Goal: Task Accomplishment & Management: Manage account settings

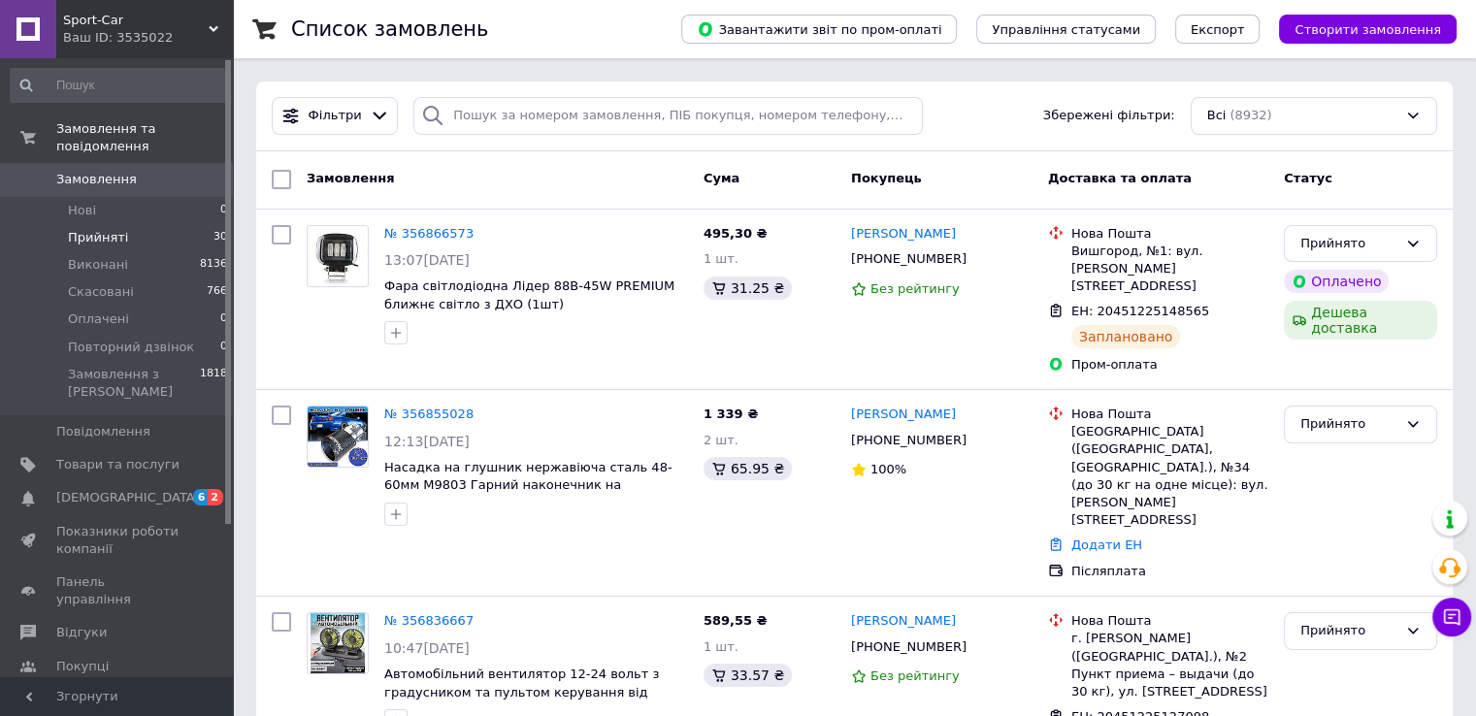
click at [121, 224] on li "Прийняті 30" at bounding box center [119, 237] width 239 height 27
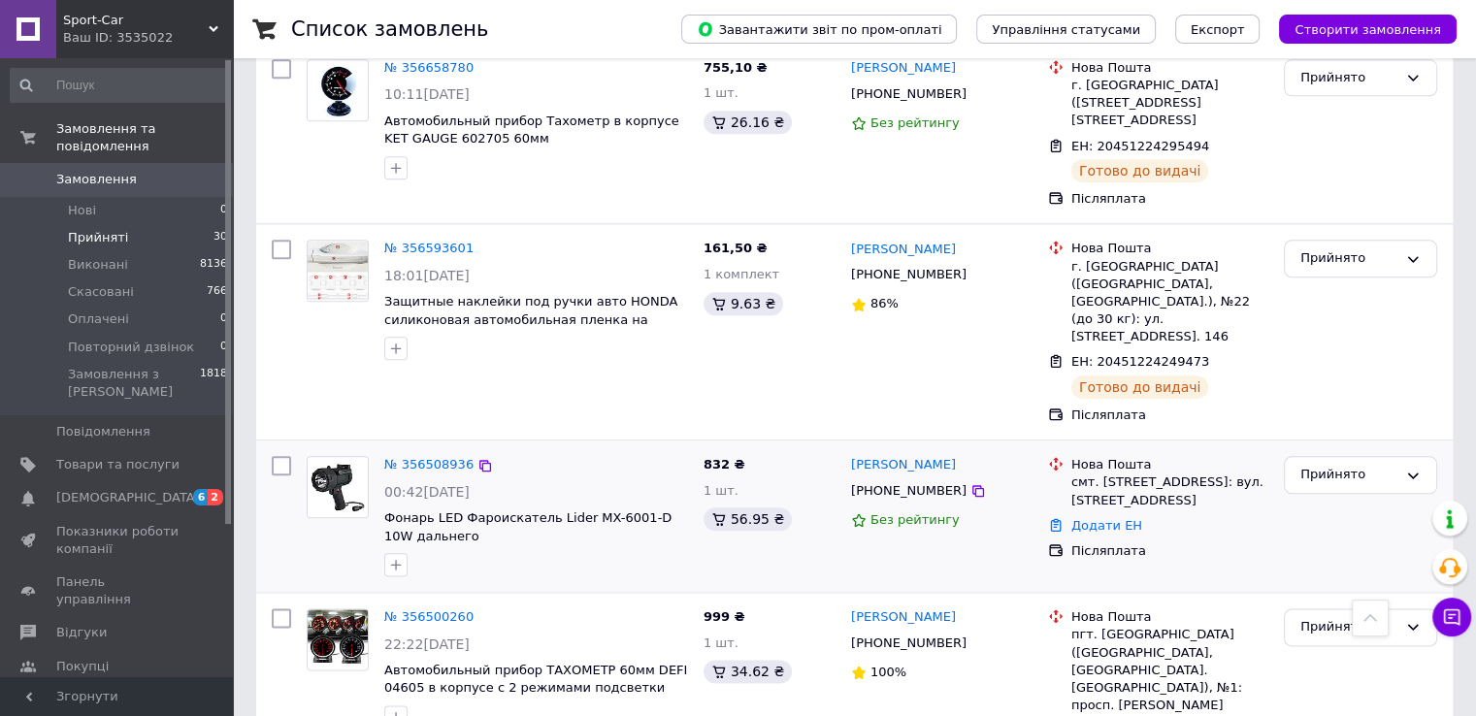
scroll to position [2329, 0]
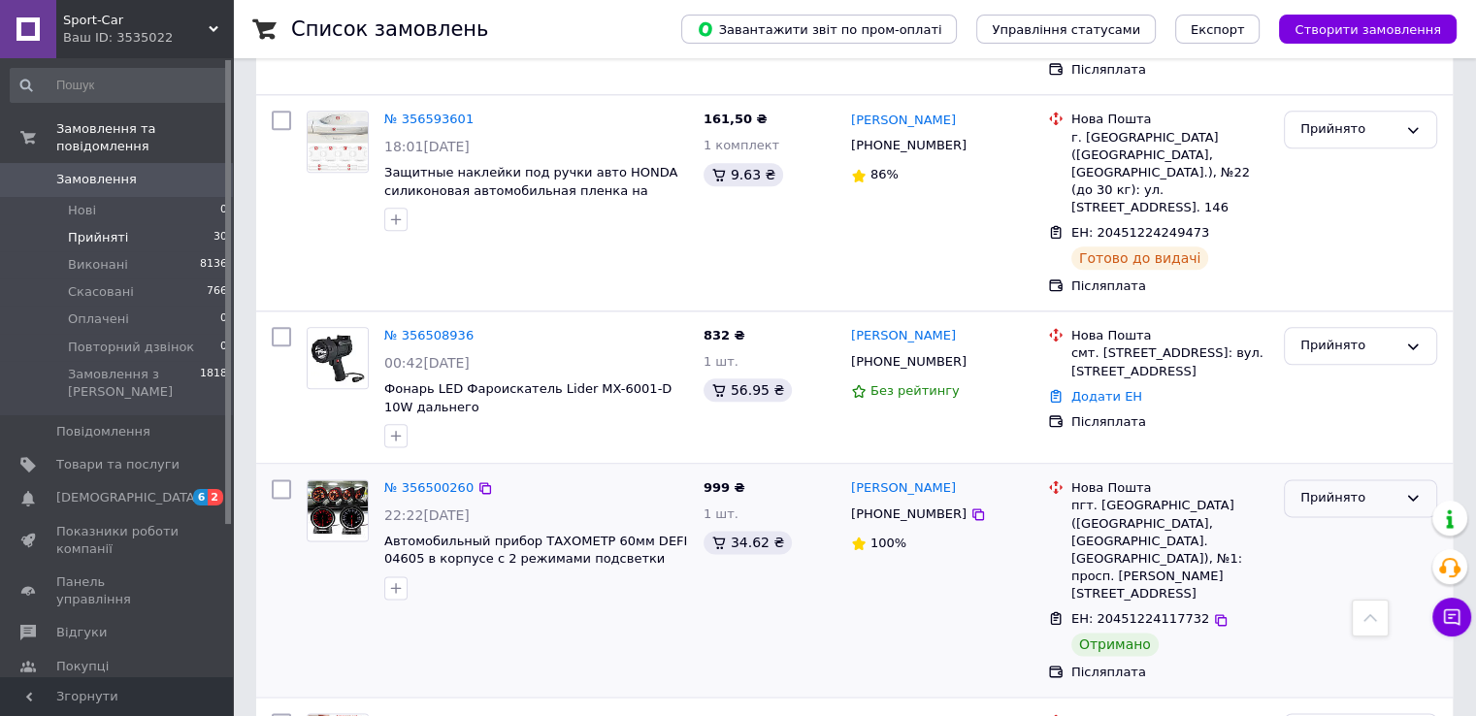
click at [1322, 488] on div "Прийнято" at bounding box center [1348, 498] width 97 height 20
click at [1318, 521] on li "Виконано" at bounding box center [1360, 539] width 151 height 36
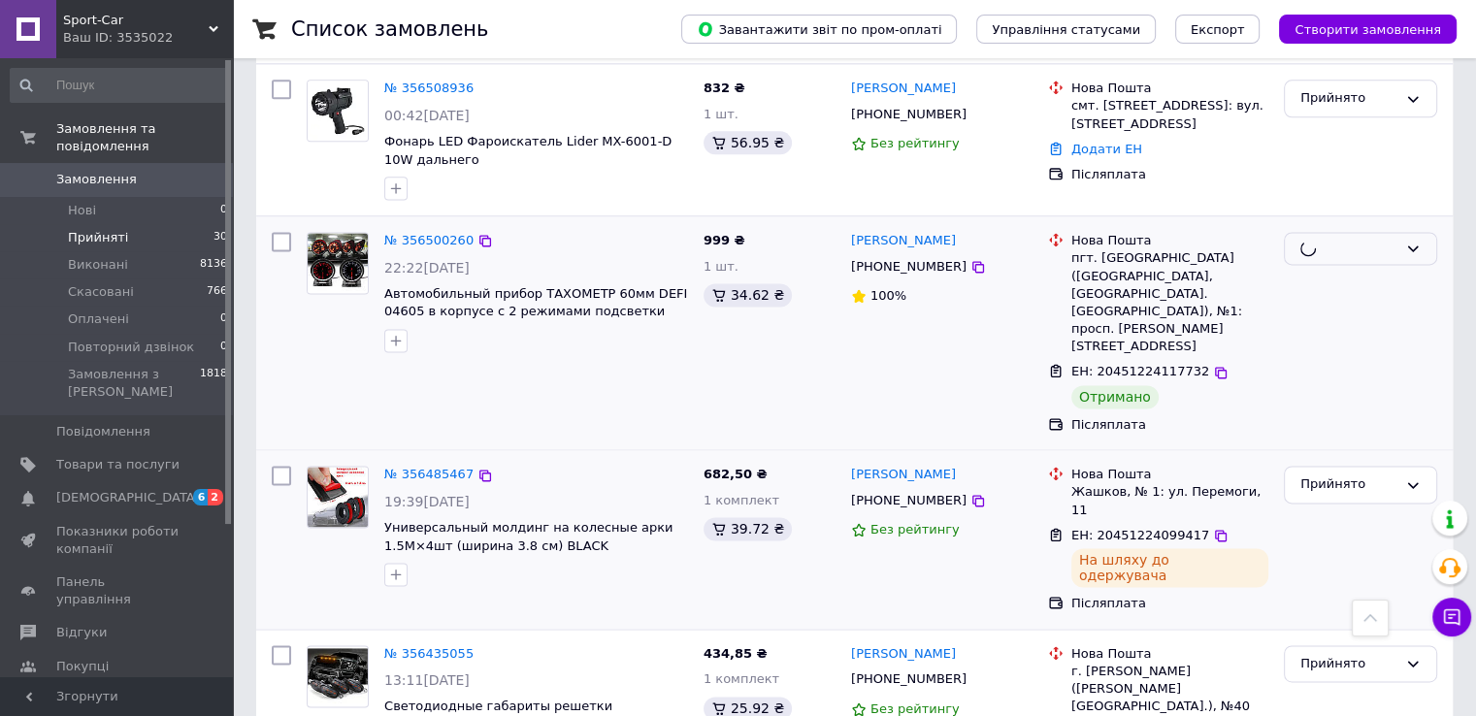
scroll to position [2620, 0]
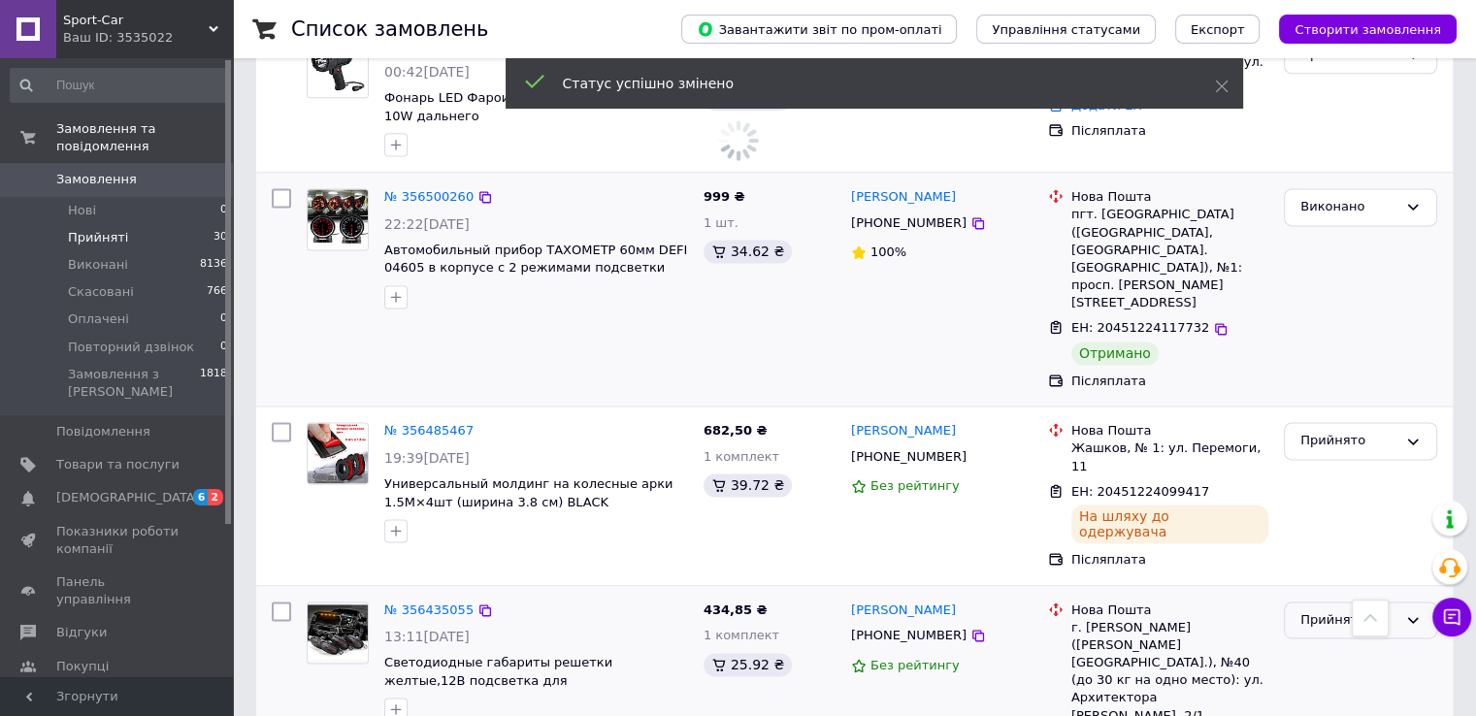
click at [1357, 610] on div "Прийнято" at bounding box center [1348, 620] width 97 height 20
click at [1331, 642] on li "Виконано" at bounding box center [1360, 660] width 151 height 36
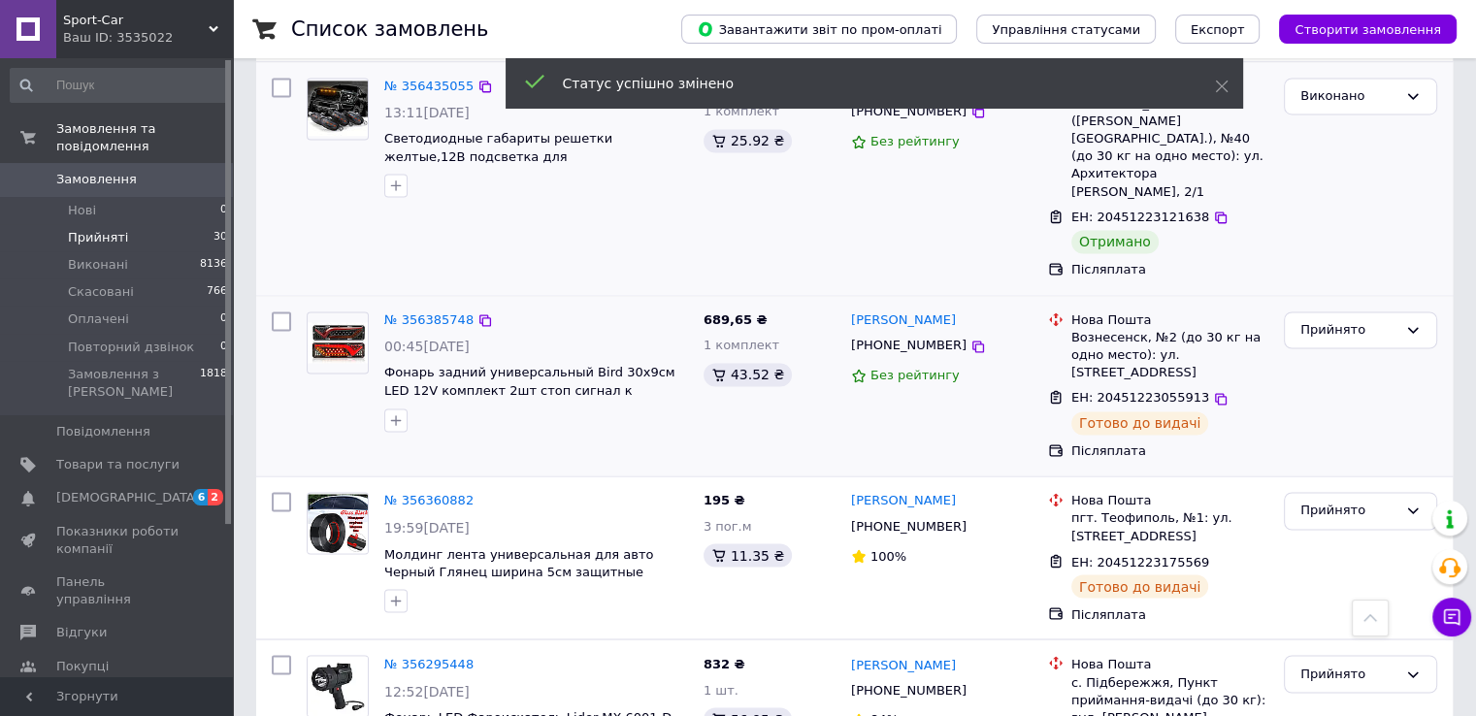
scroll to position [3162, 0]
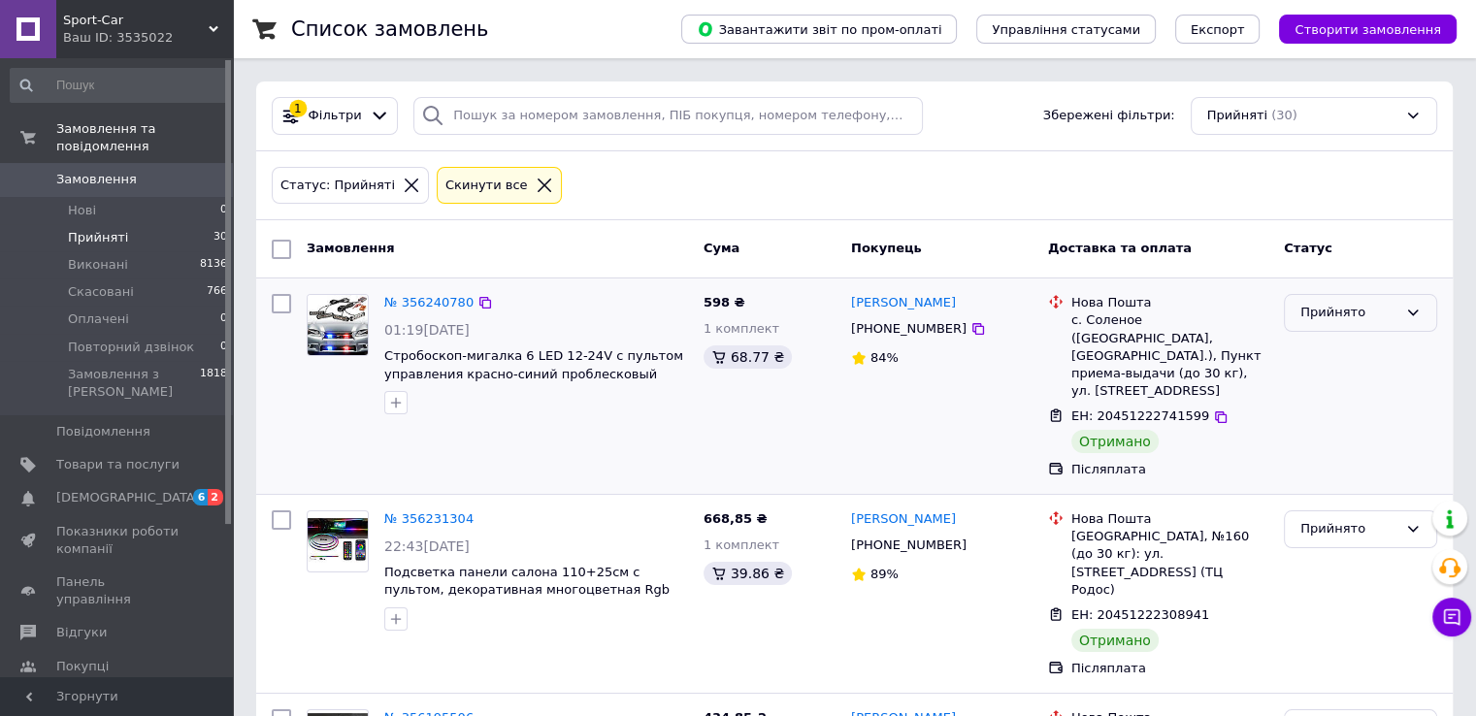
click at [1337, 307] on div "Прийнято" at bounding box center [1348, 313] width 97 height 20
click at [1320, 349] on li "Виконано" at bounding box center [1360, 354] width 151 height 36
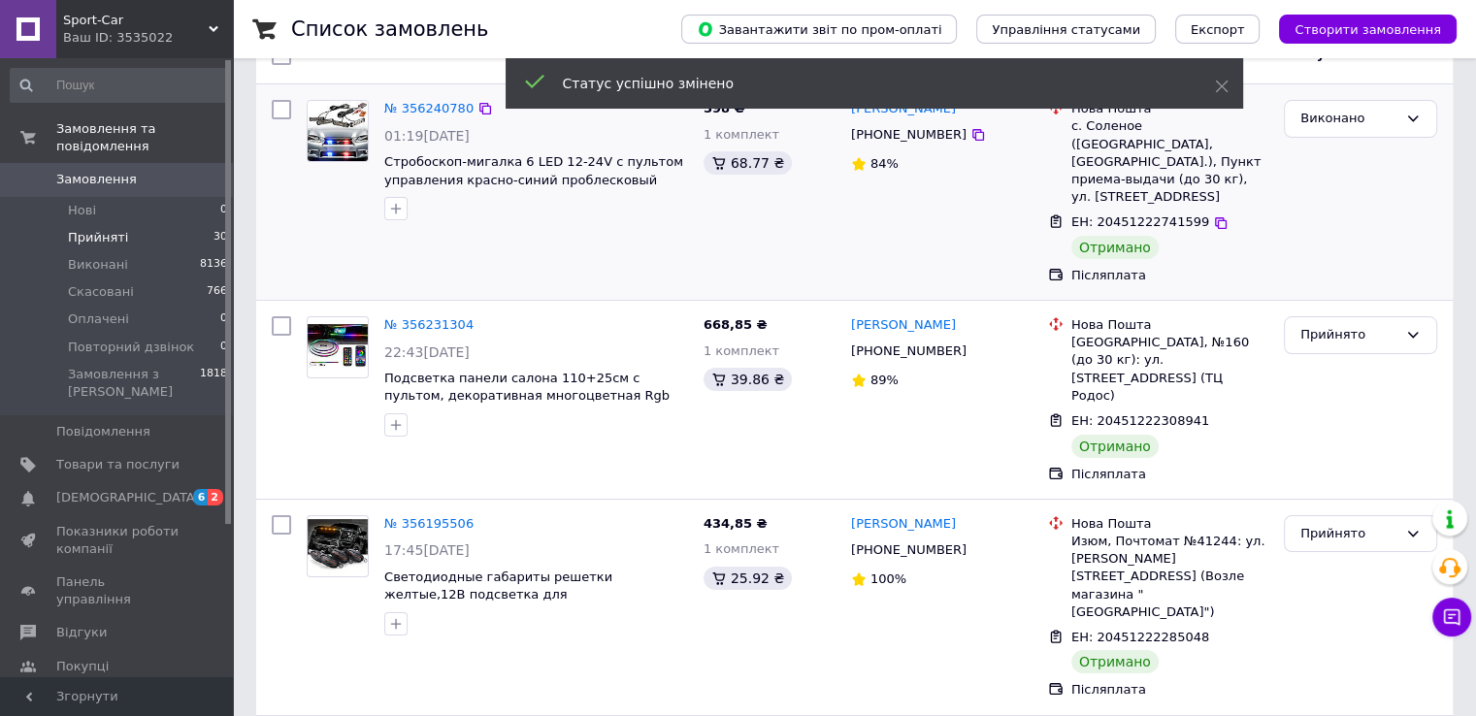
click at [1335, 325] on div "Прийнято" at bounding box center [1348, 335] width 97 height 20
click at [1320, 358] on li "Виконано" at bounding box center [1360, 376] width 151 height 36
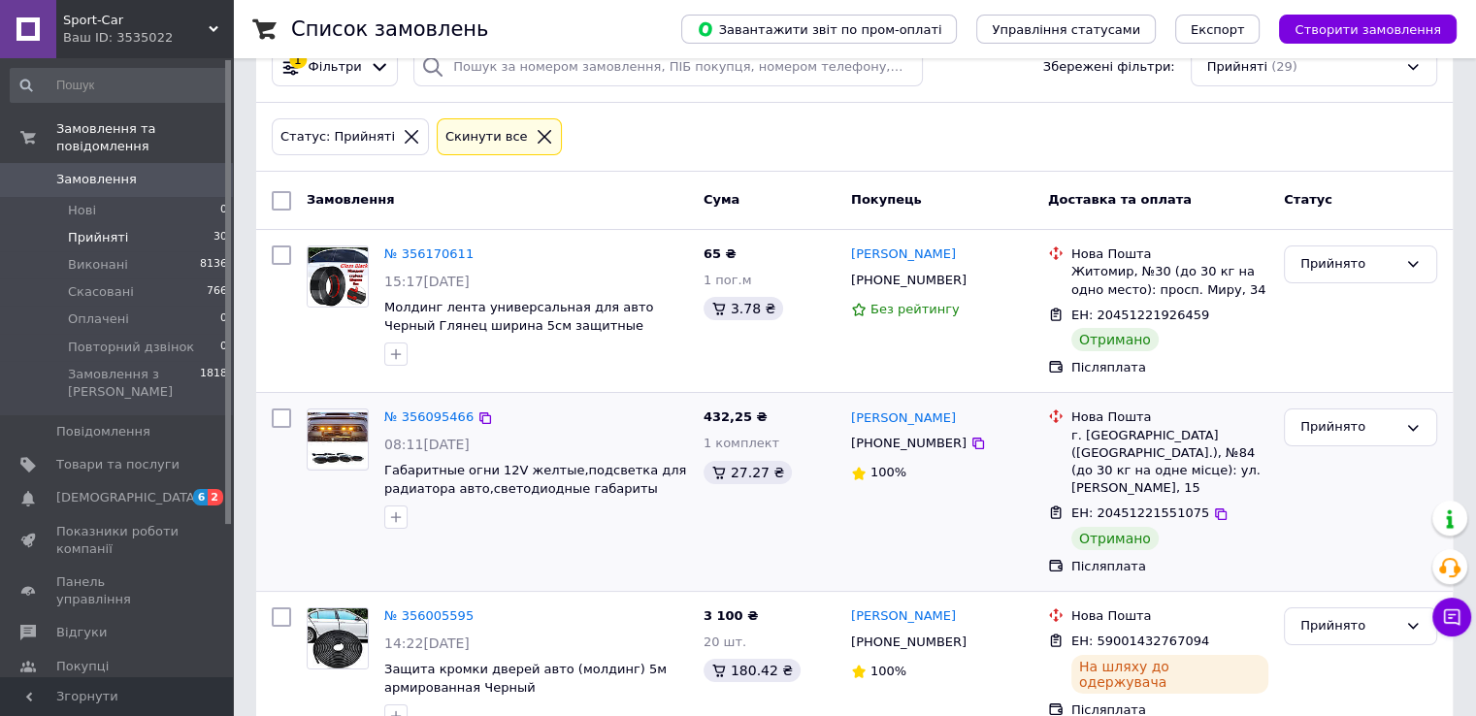
scroll to position [0, 0]
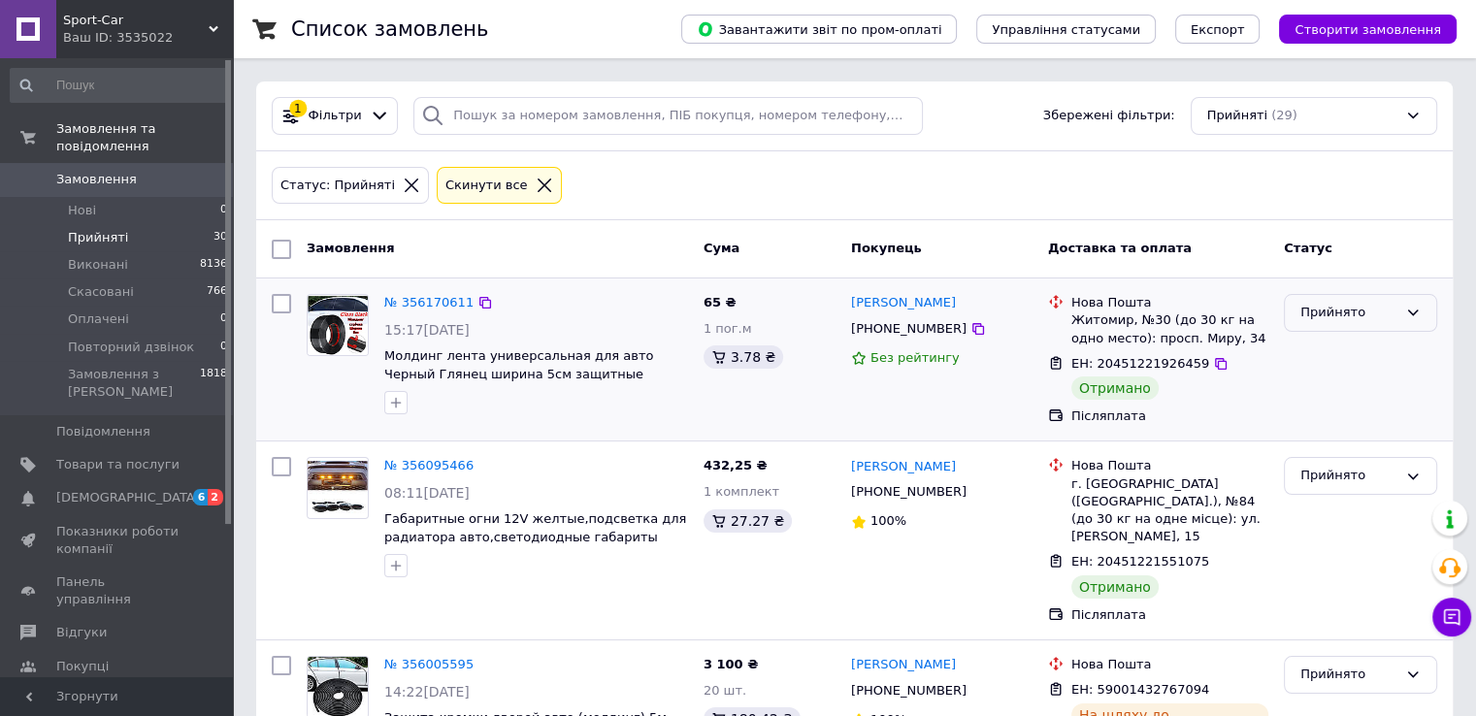
click at [1353, 310] on div "Прийнято" at bounding box center [1348, 313] width 97 height 20
click at [1333, 349] on li "Виконано" at bounding box center [1360, 354] width 151 height 36
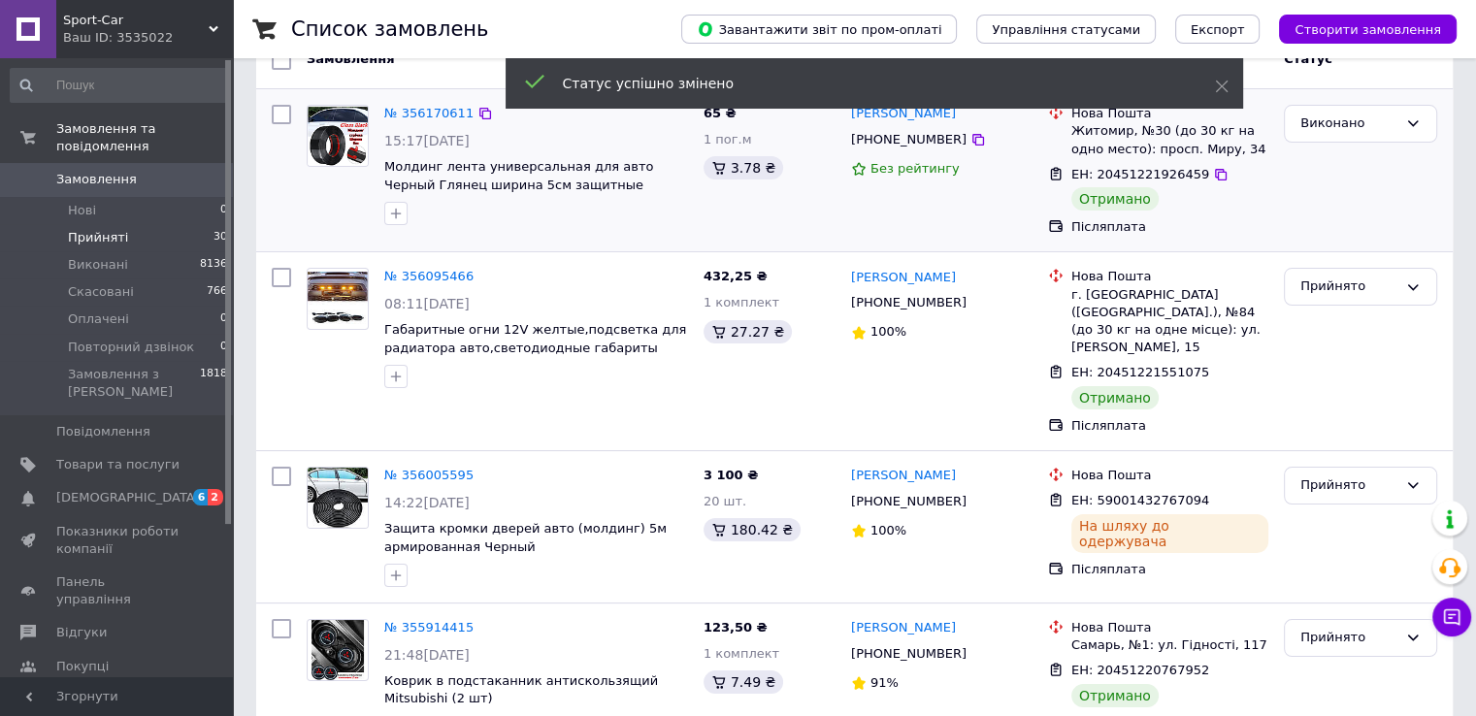
scroll to position [194, 0]
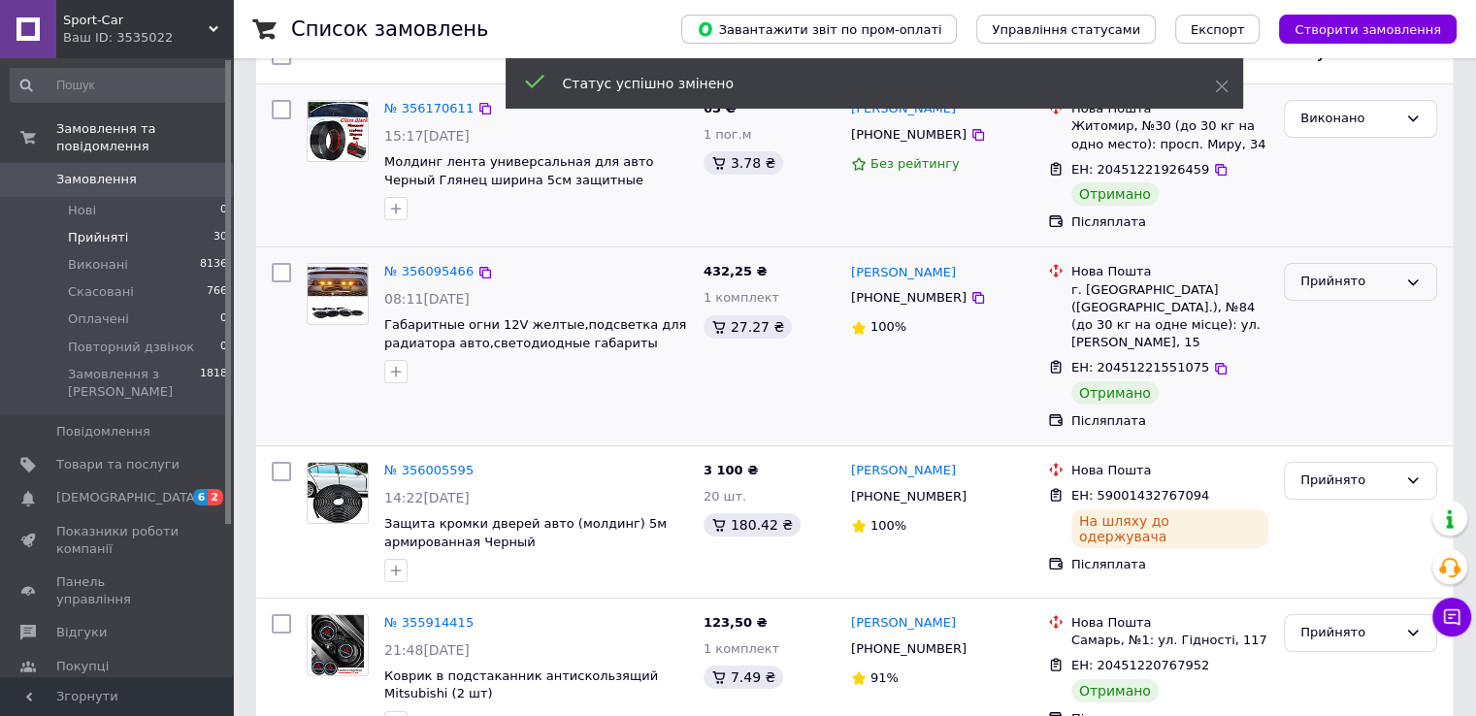
click at [1335, 287] on div "Прийнято" at bounding box center [1348, 282] width 97 height 20
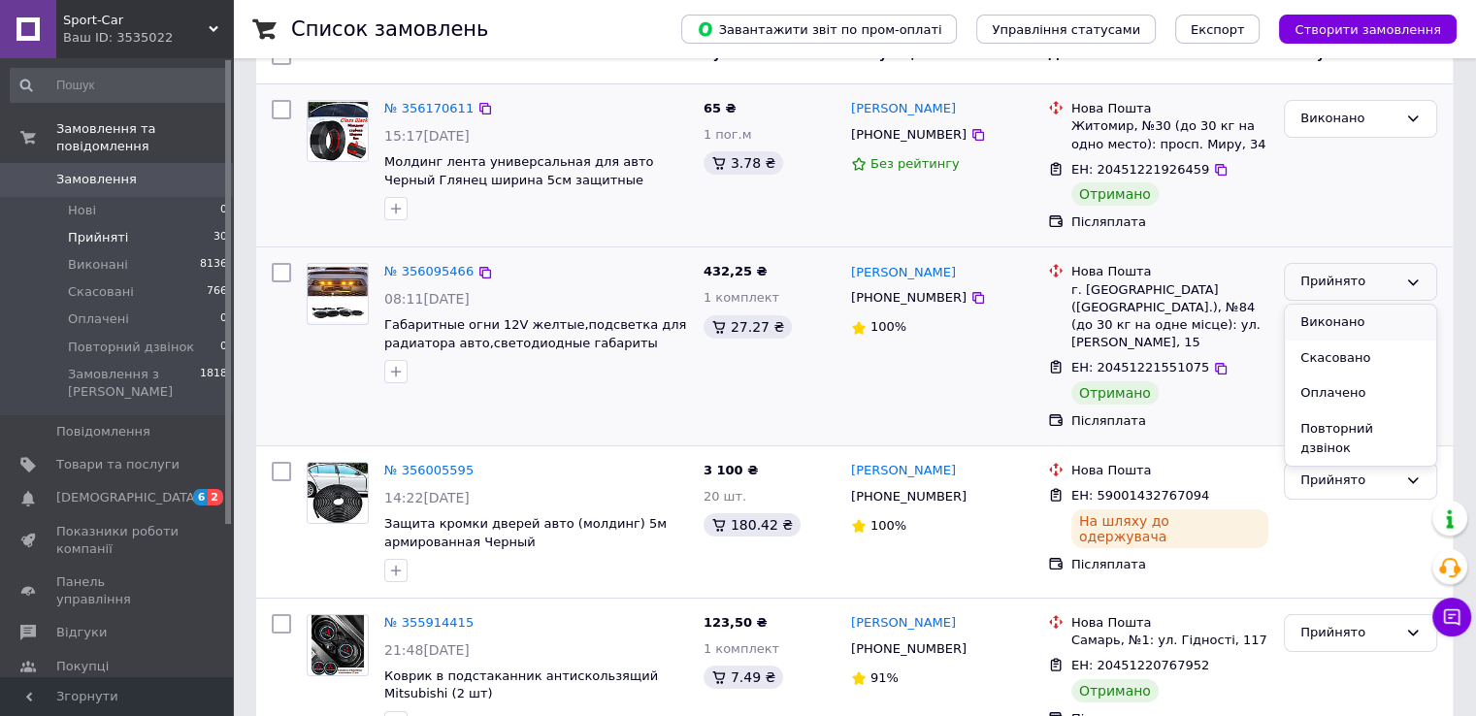
click at [1327, 323] on li "Виконано" at bounding box center [1360, 323] width 151 height 36
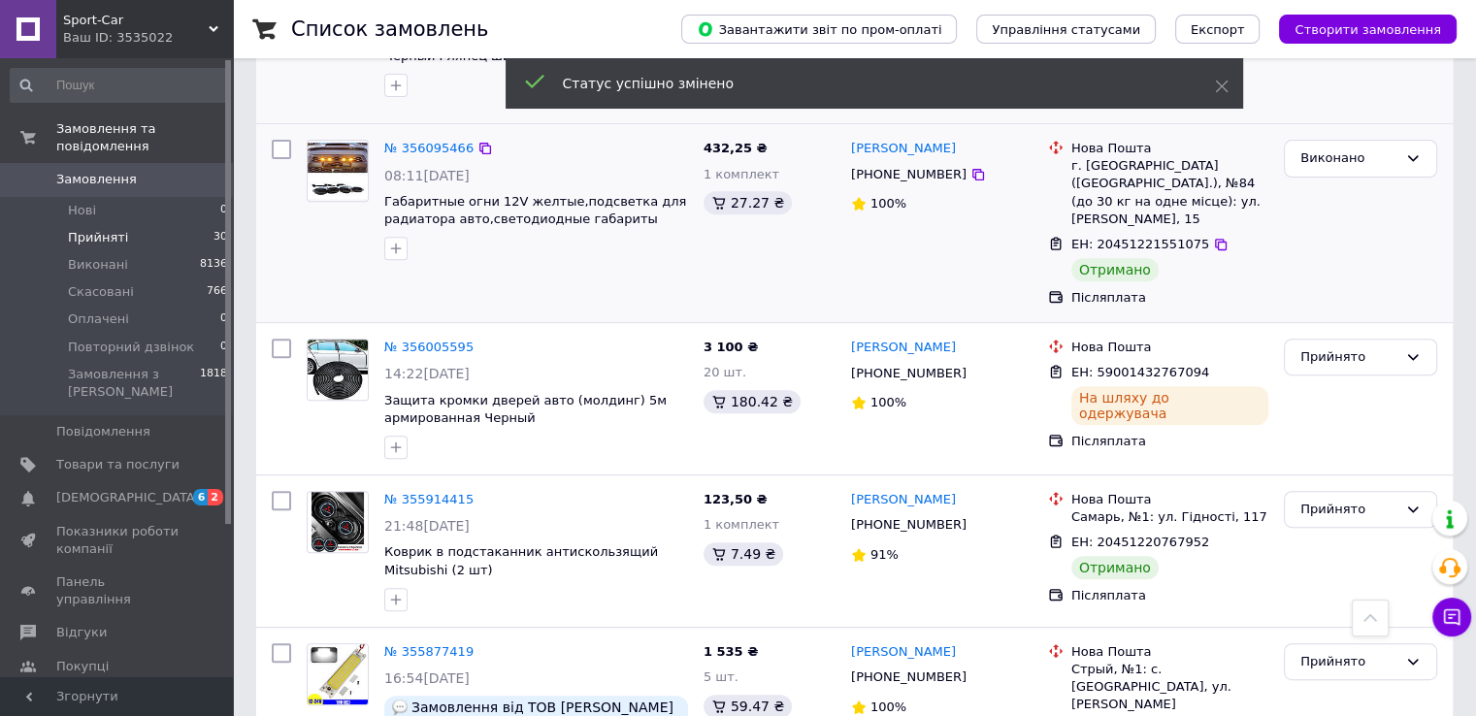
scroll to position [830, 0]
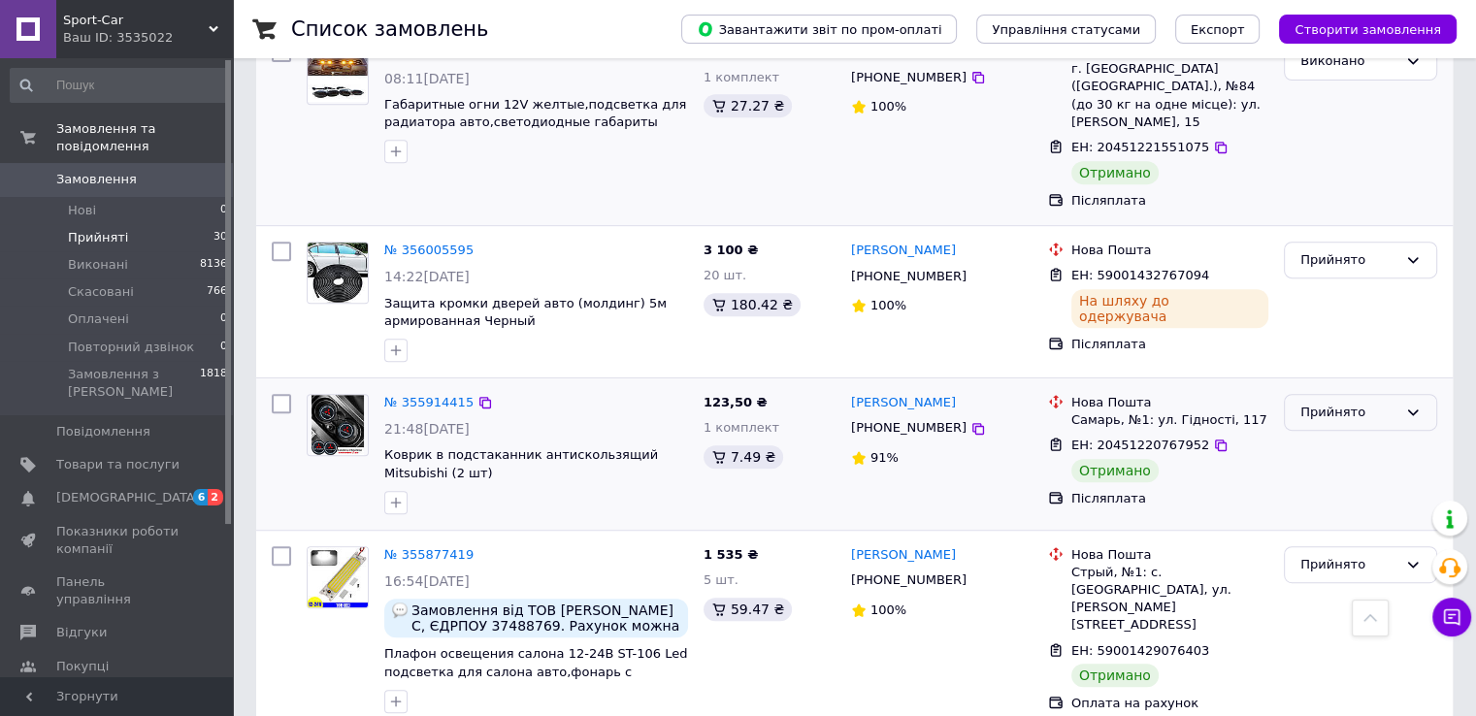
click at [1333, 403] on div "Прийнято" at bounding box center [1348, 413] width 97 height 20
click at [1325, 435] on li "Виконано" at bounding box center [1360, 453] width 151 height 36
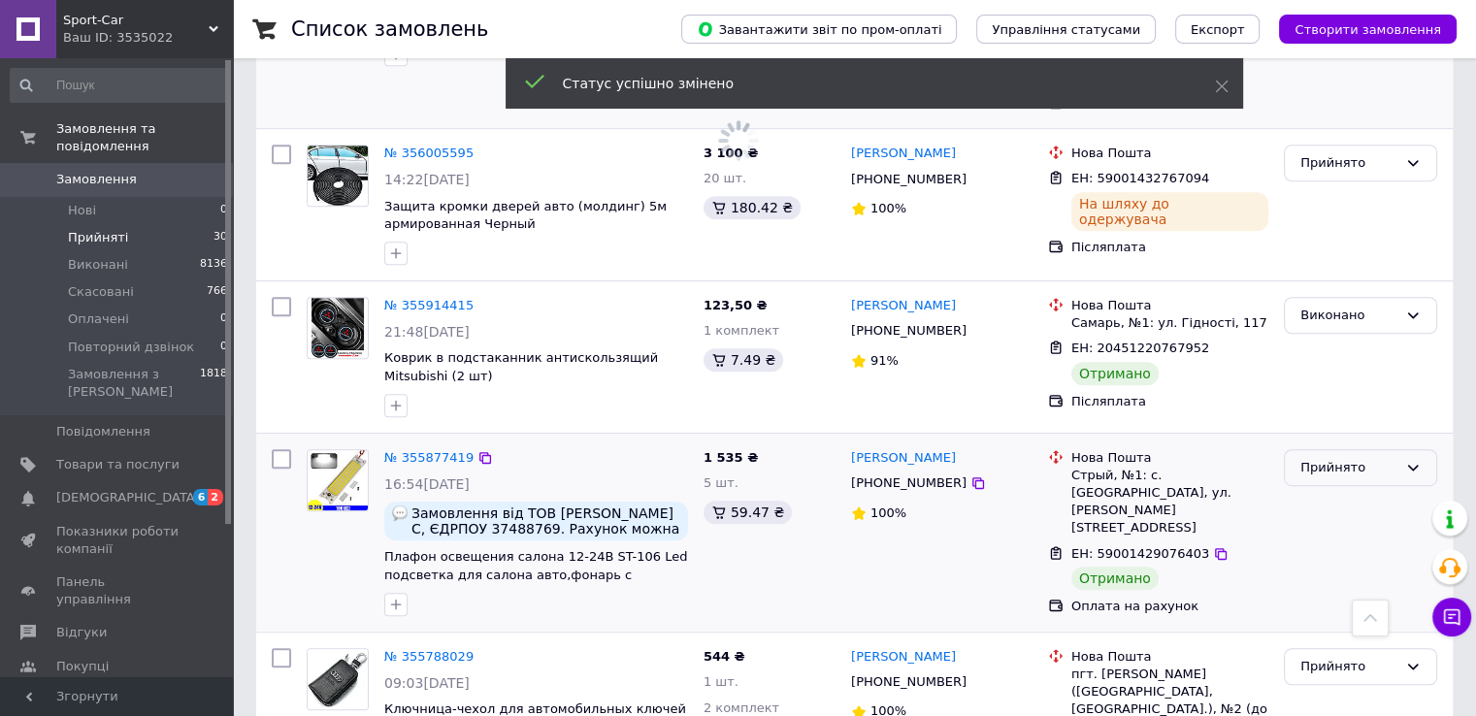
click at [1311, 458] on div "Прийнято" at bounding box center [1348, 468] width 97 height 20
click at [1303, 490] on li "Виконано" at bounding box center [1360, 508] width 151 height 36
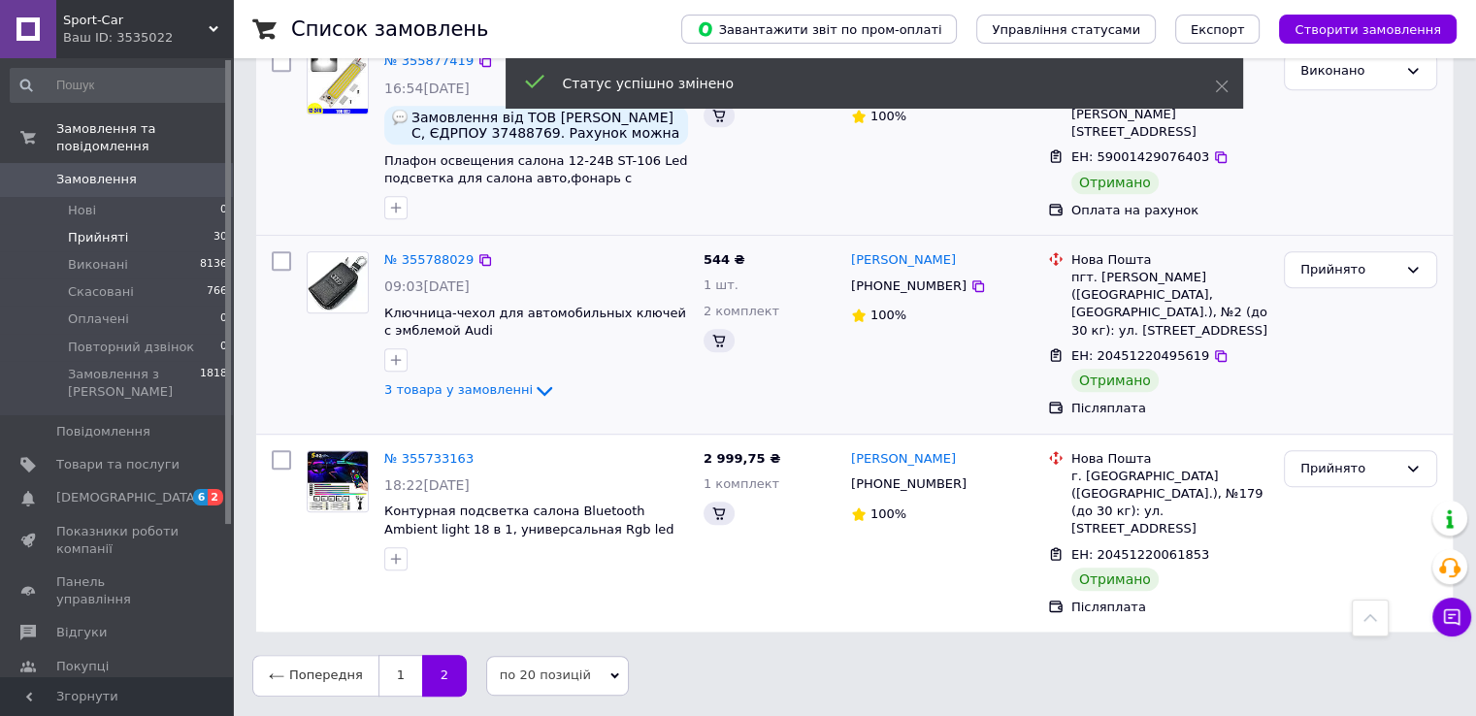
scroll to position [776, 0]
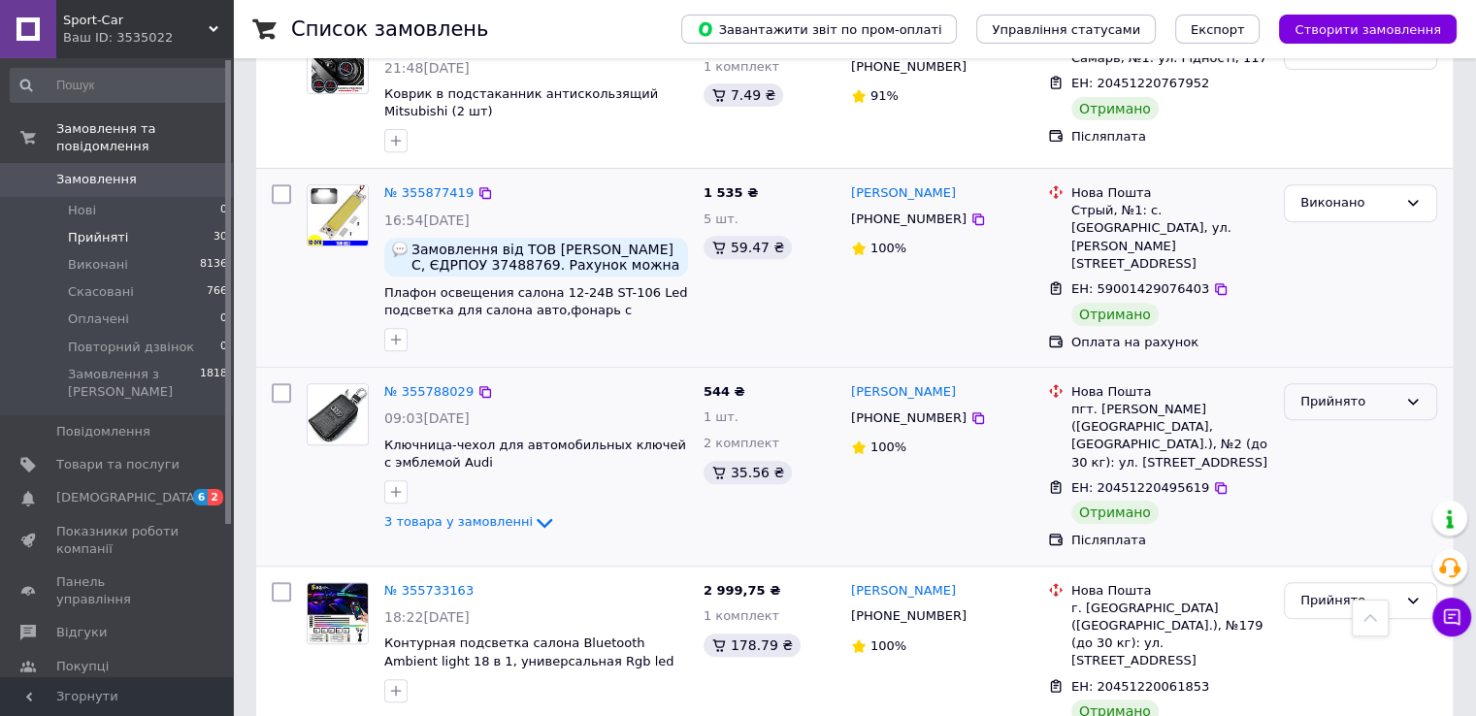
click at [1313, 392] on div "Прийнято" at bounding box center [1348, 402] width 97 height 20
click at [1316, 424] on li "Виконано" at bounding box center [1360, 442] width 151 height 36
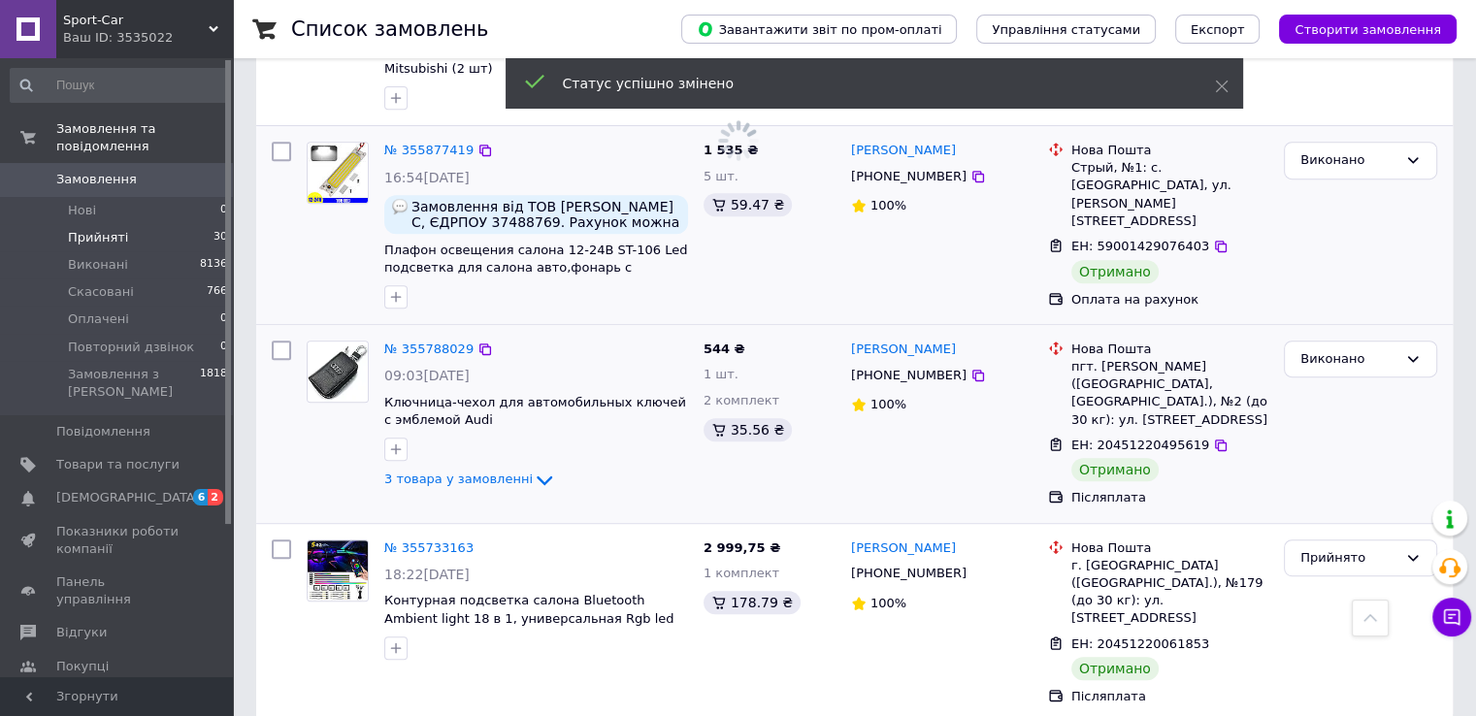
scroll to position [837, 0]
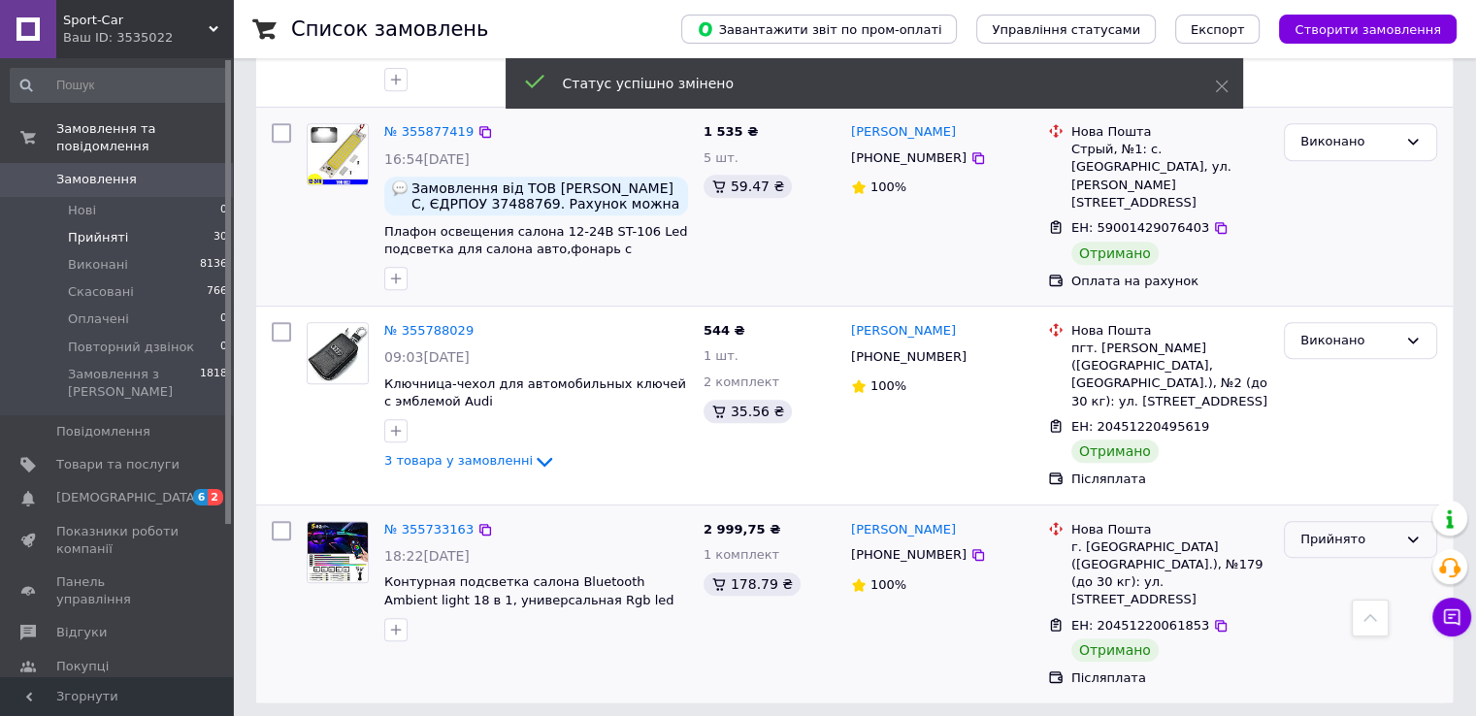
click at [1313, 530] on div "Прийнято" at bounding box center [1348, 540] width 97 height 20
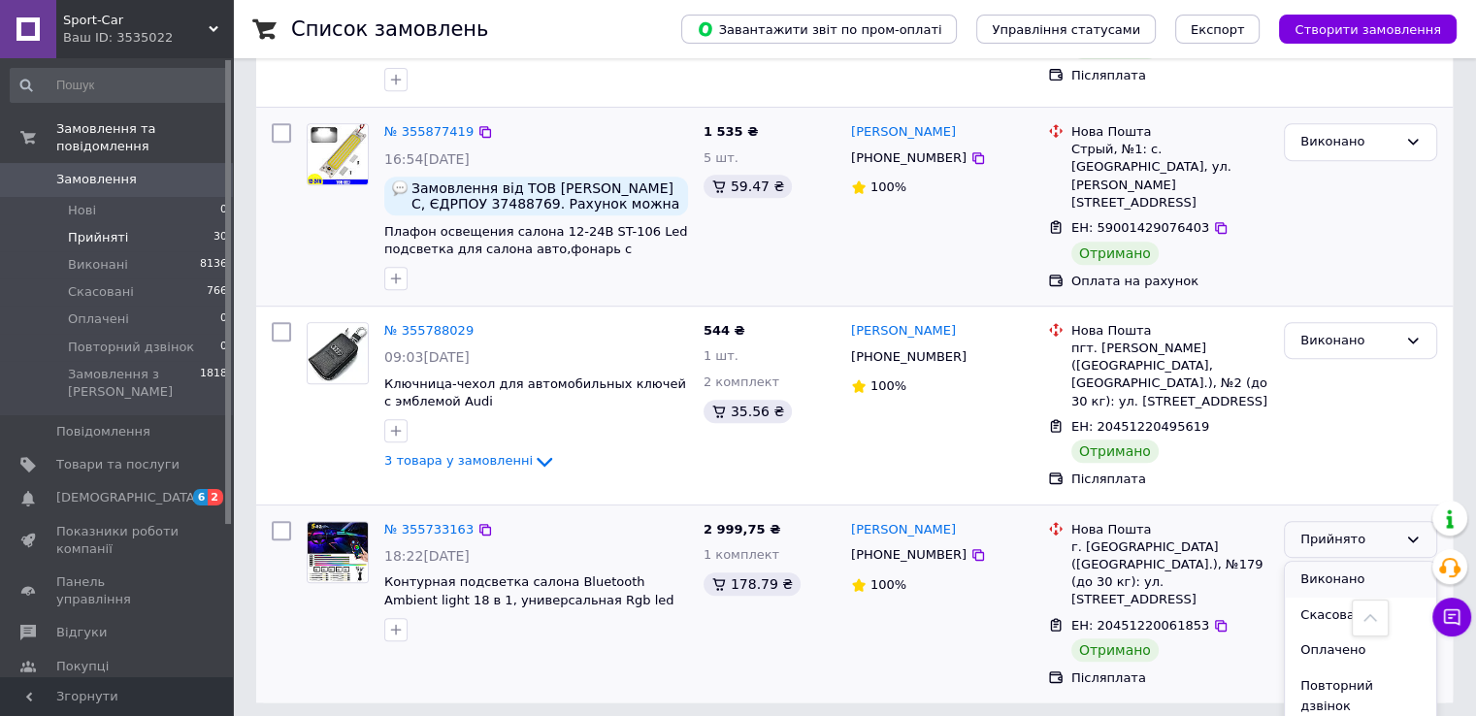
click at [1317, 562] on li "Виконано" at bounding box center [1360, 580] width 151 height 36
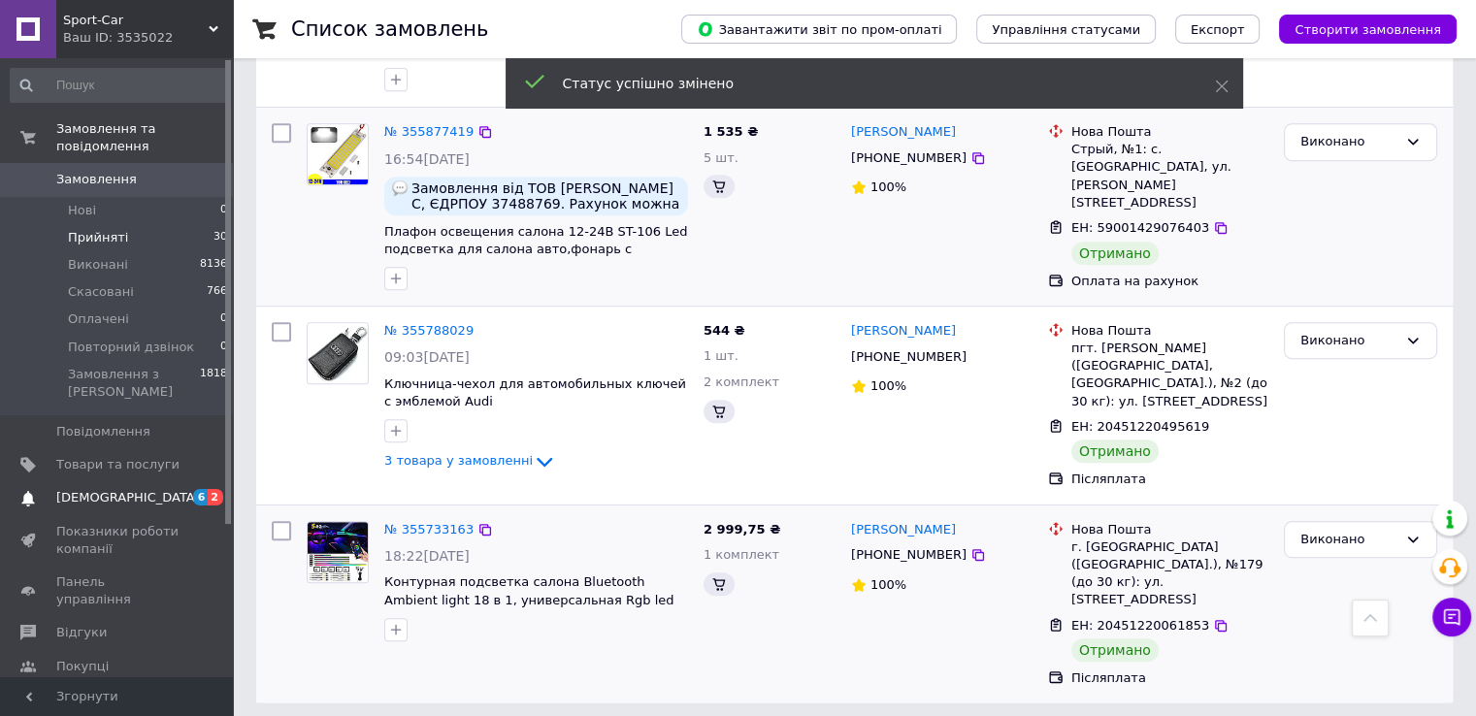
click at [105, 489] on span "[DEMOGRAPHIC_DATA]" at bounding box center [128, 497] width 144 height 17
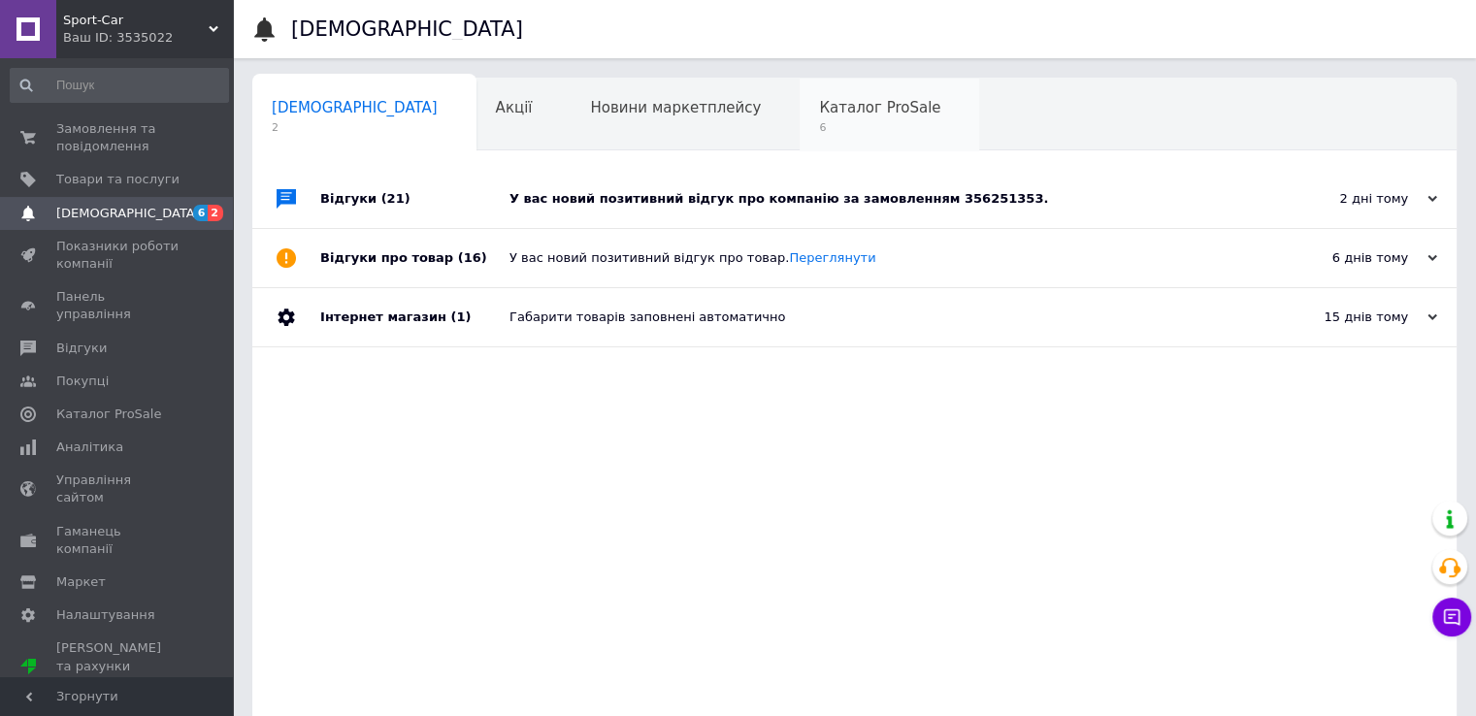
click at [800, 117] on div "Каталог ProSale 6" at bounding box center [890, 116] width 180 height 74
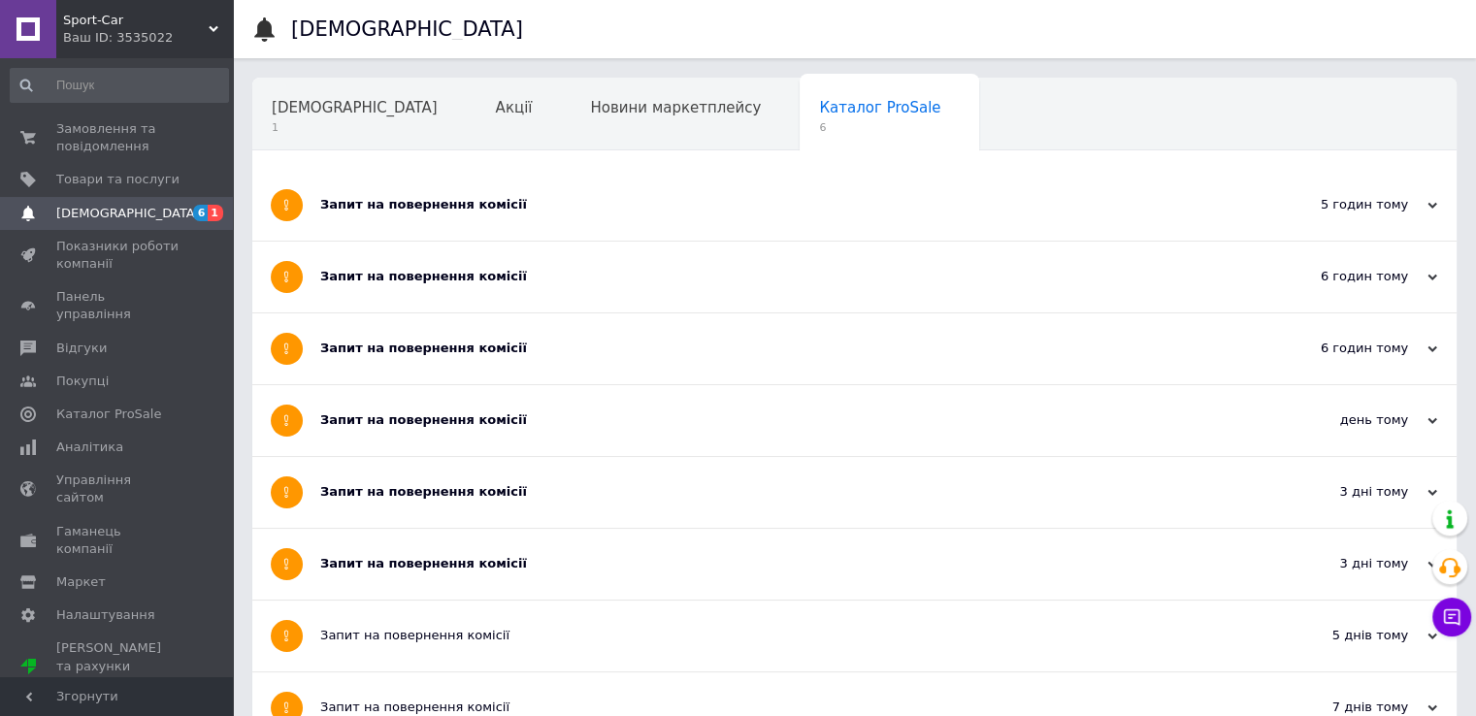
click at [1444, 201] on div "5 годин тому [DATE]" at bounding box center [1349, 205] width 213 height 71
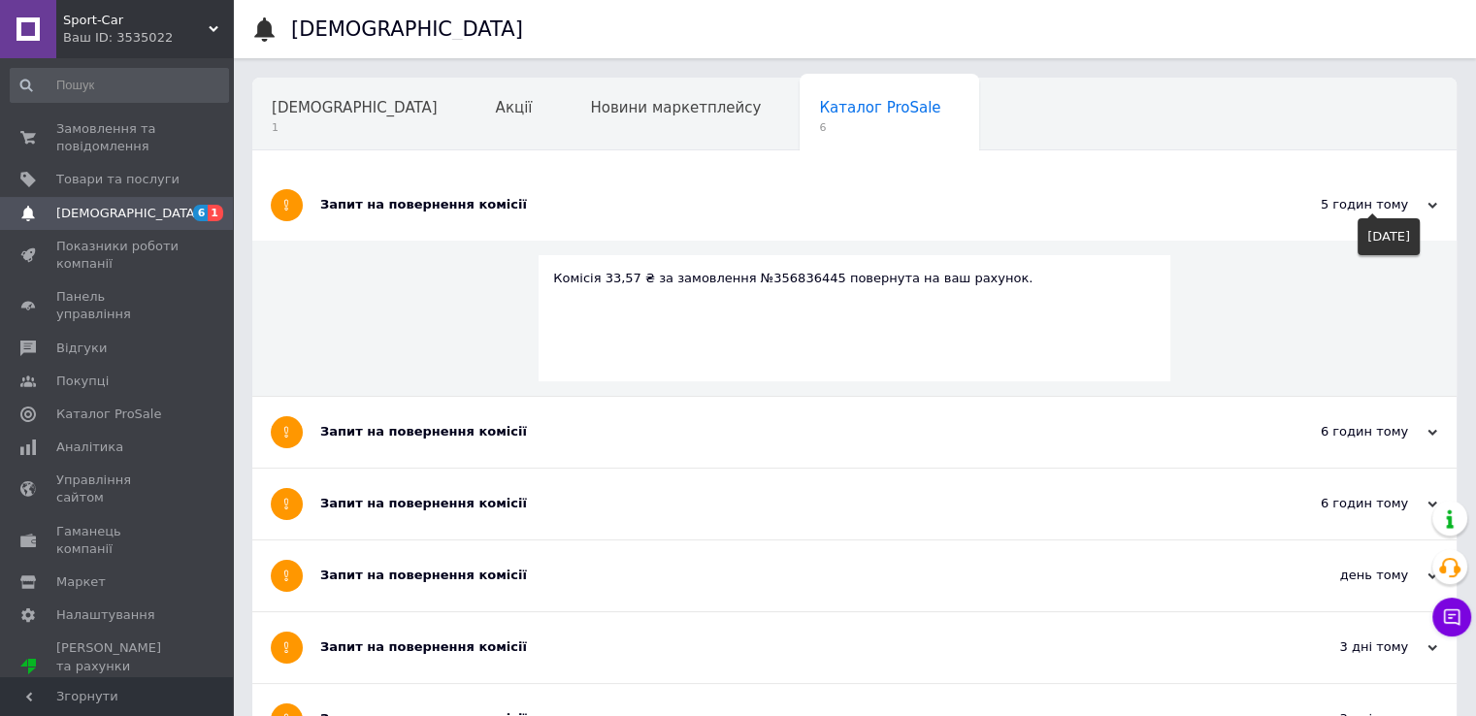
click at [1433, 203] on icon at bounding box center [1433, 206] width 10 height 10
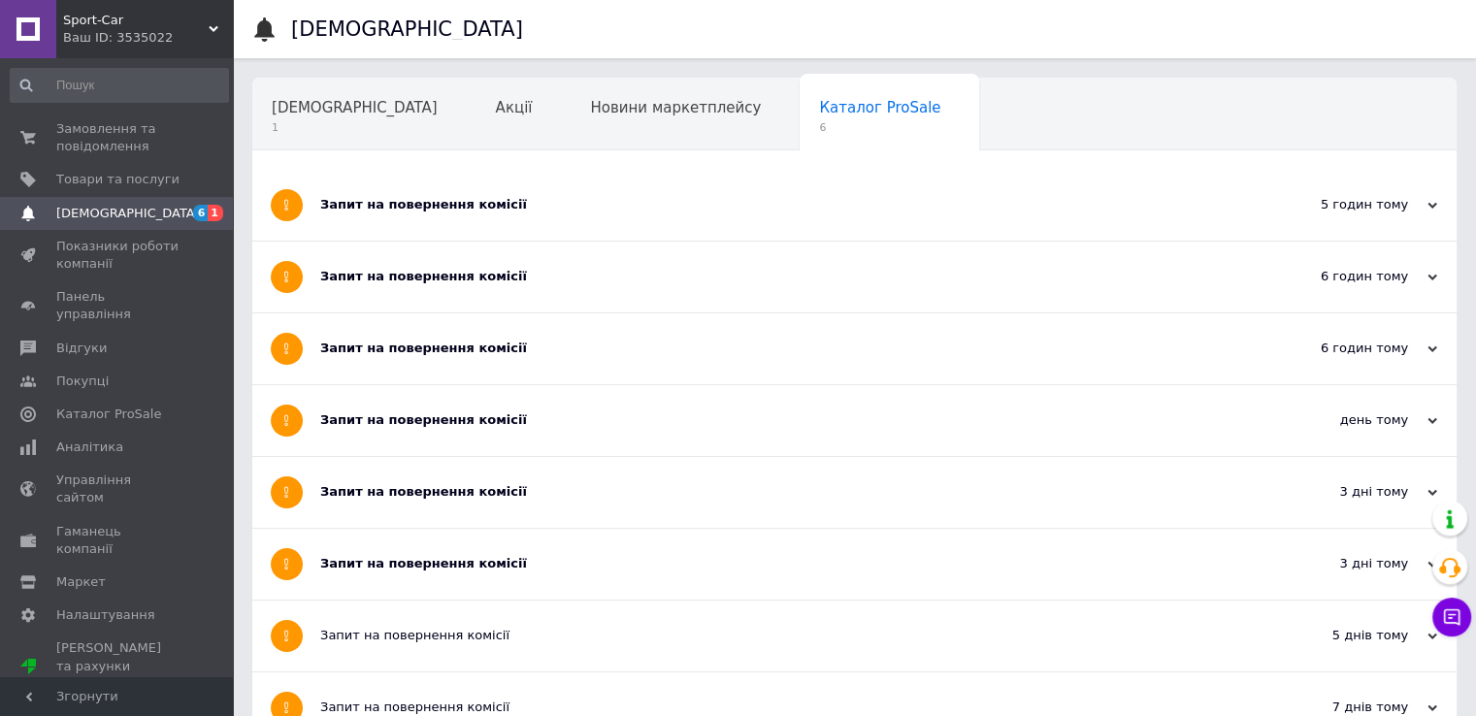
click at [1428, 277] on use at bounding box center [1433, 278] width 10 height 6
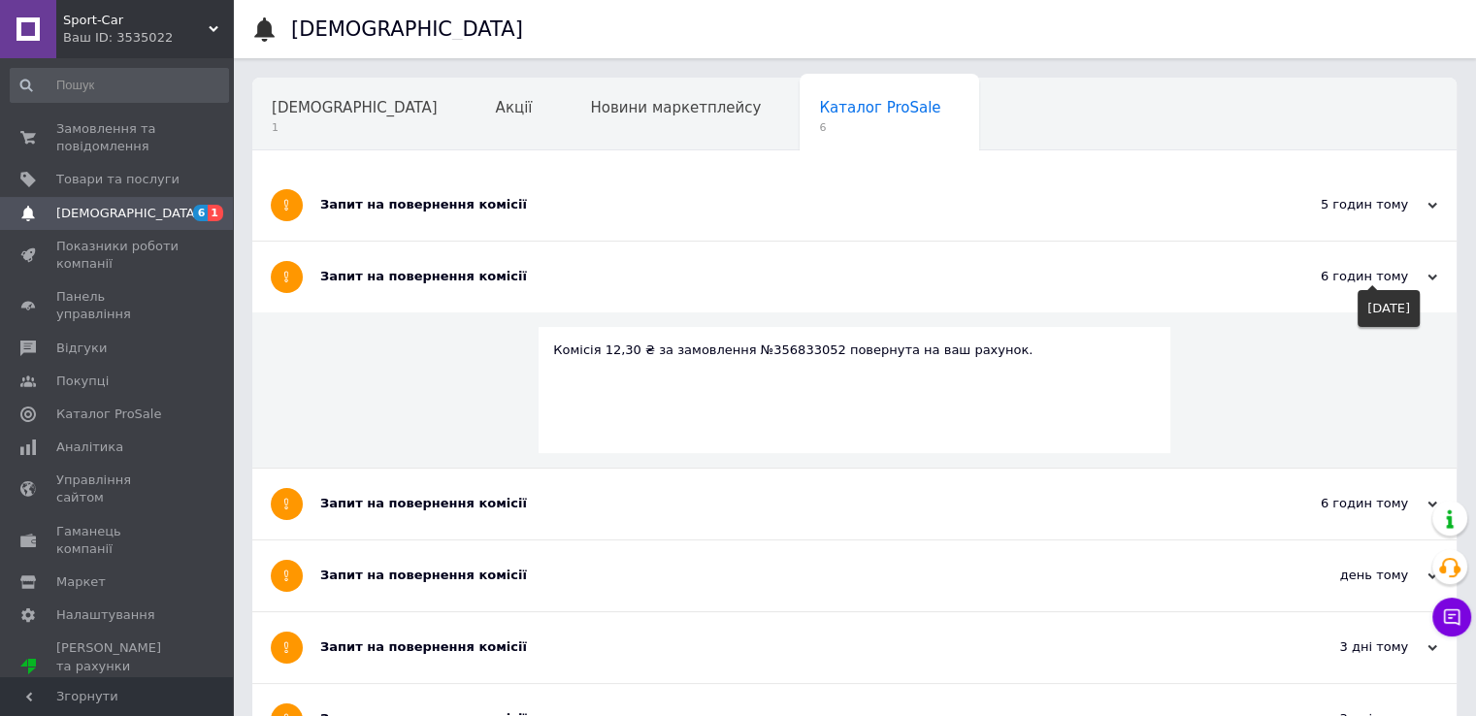
click at [1428, 277] on use at bounding box center [1433, 278] width 10 height 6
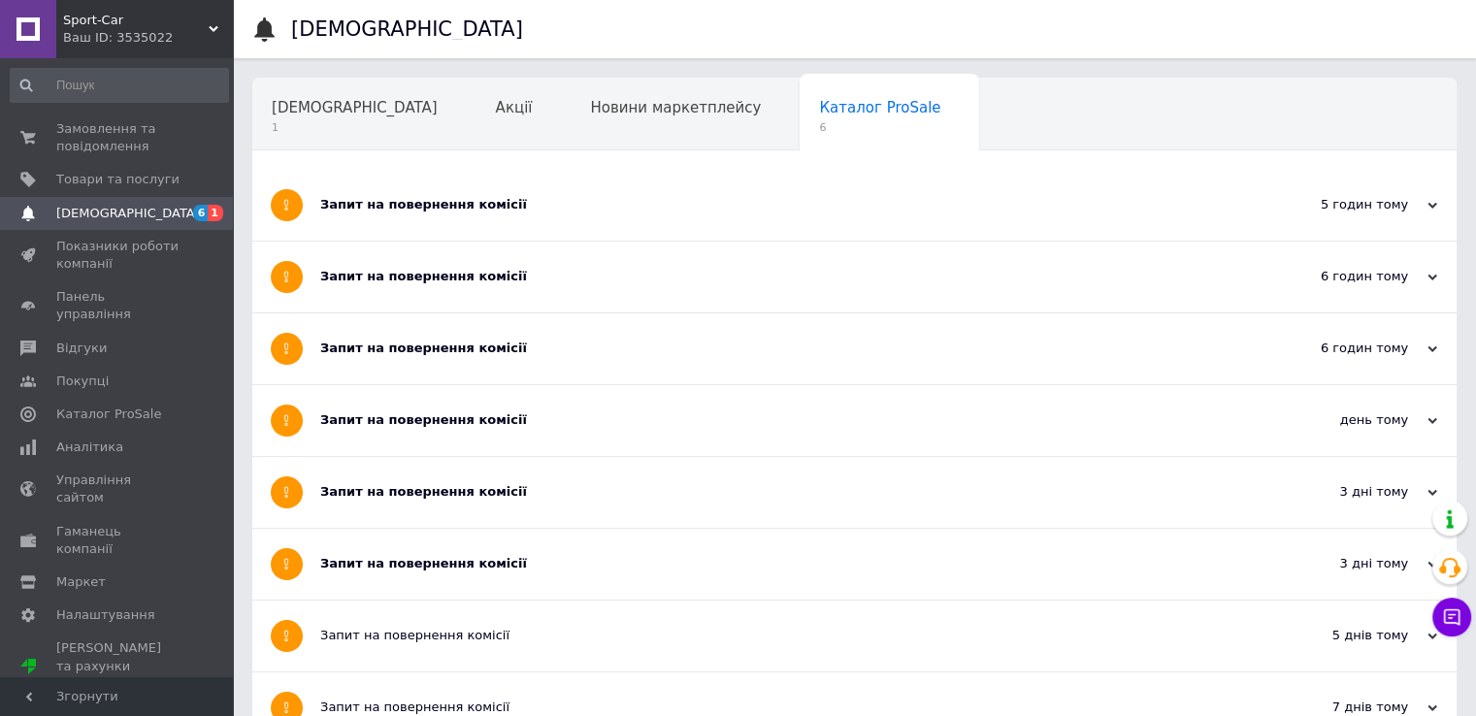
click at [1428, 352] on icon at bounding box center [1433, 350] width 10 height 10
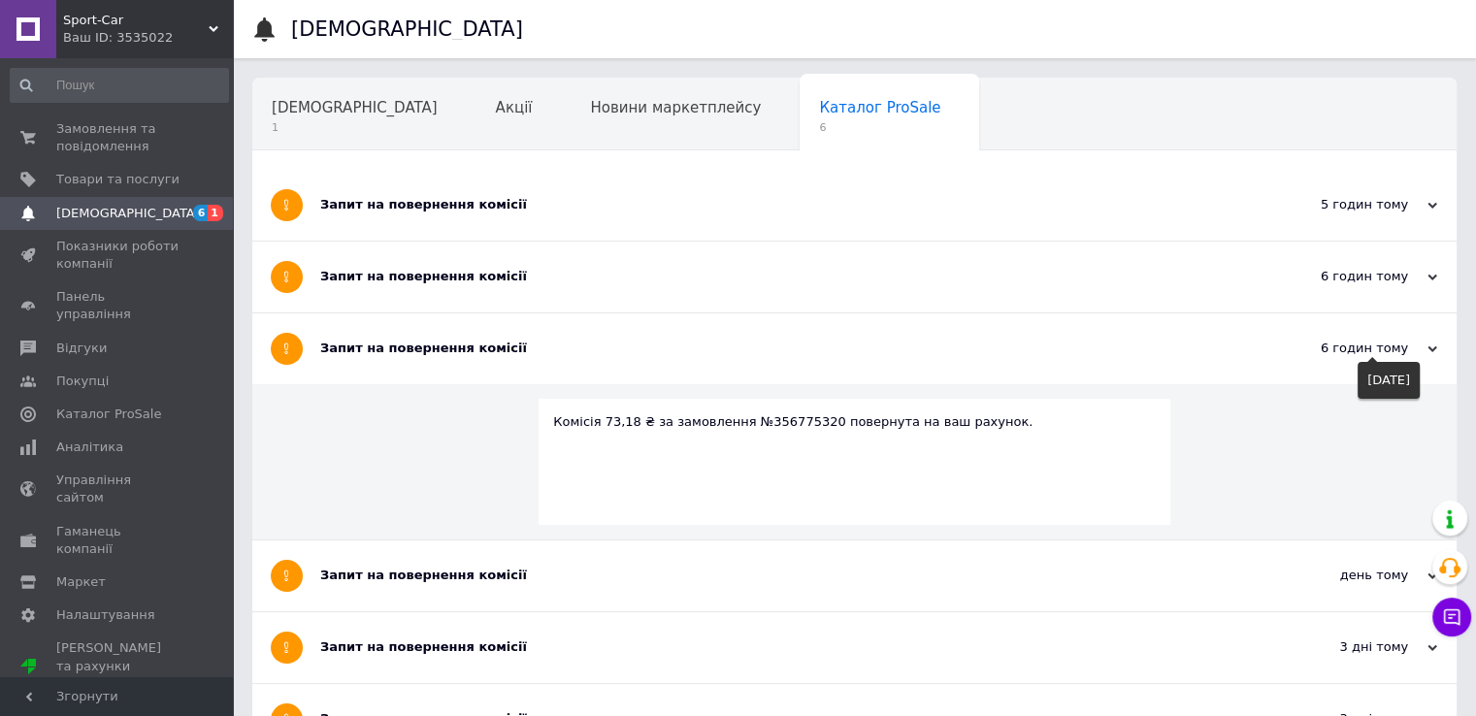
click at [1428, 352] on icon at bounding box center [1433, 350] width 10 height 10
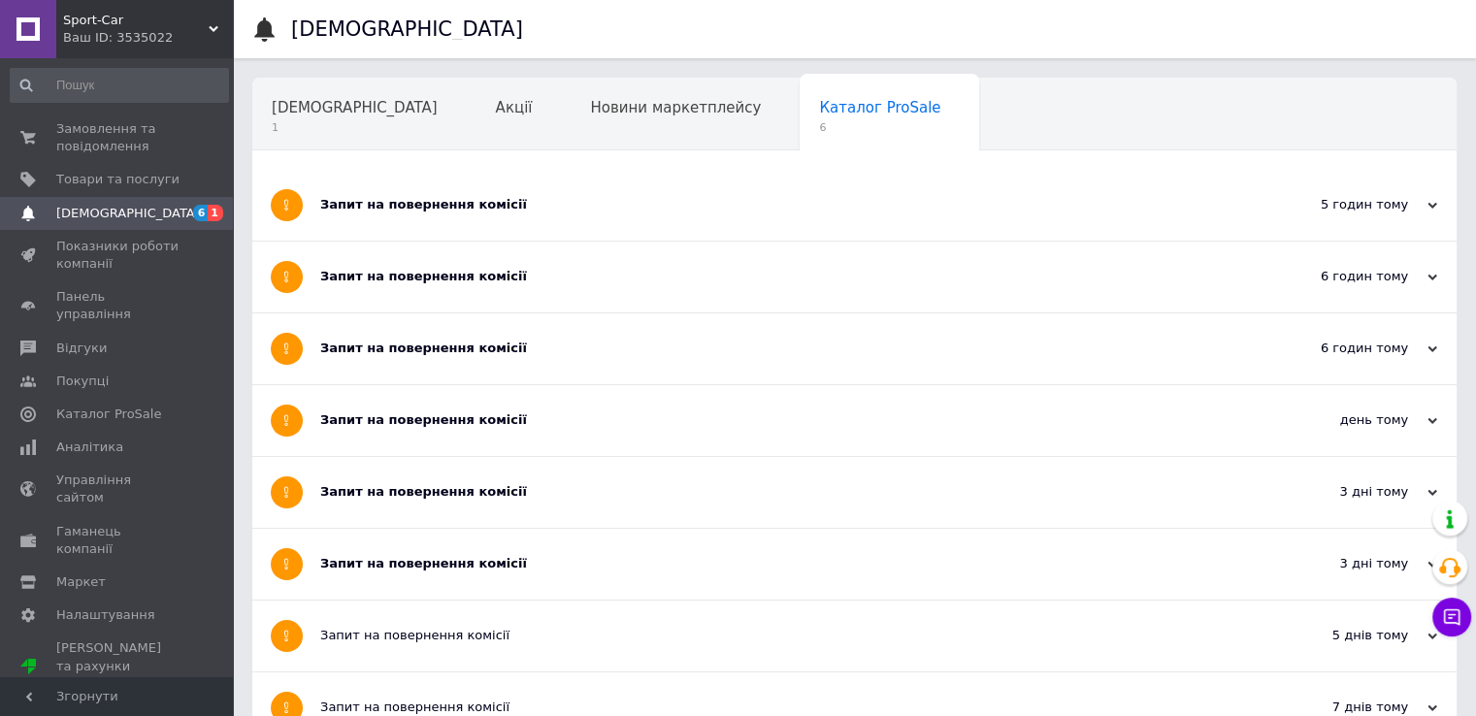
click at [1428, 422] on icon at bounding box center [1433, 421] width 10 height 10
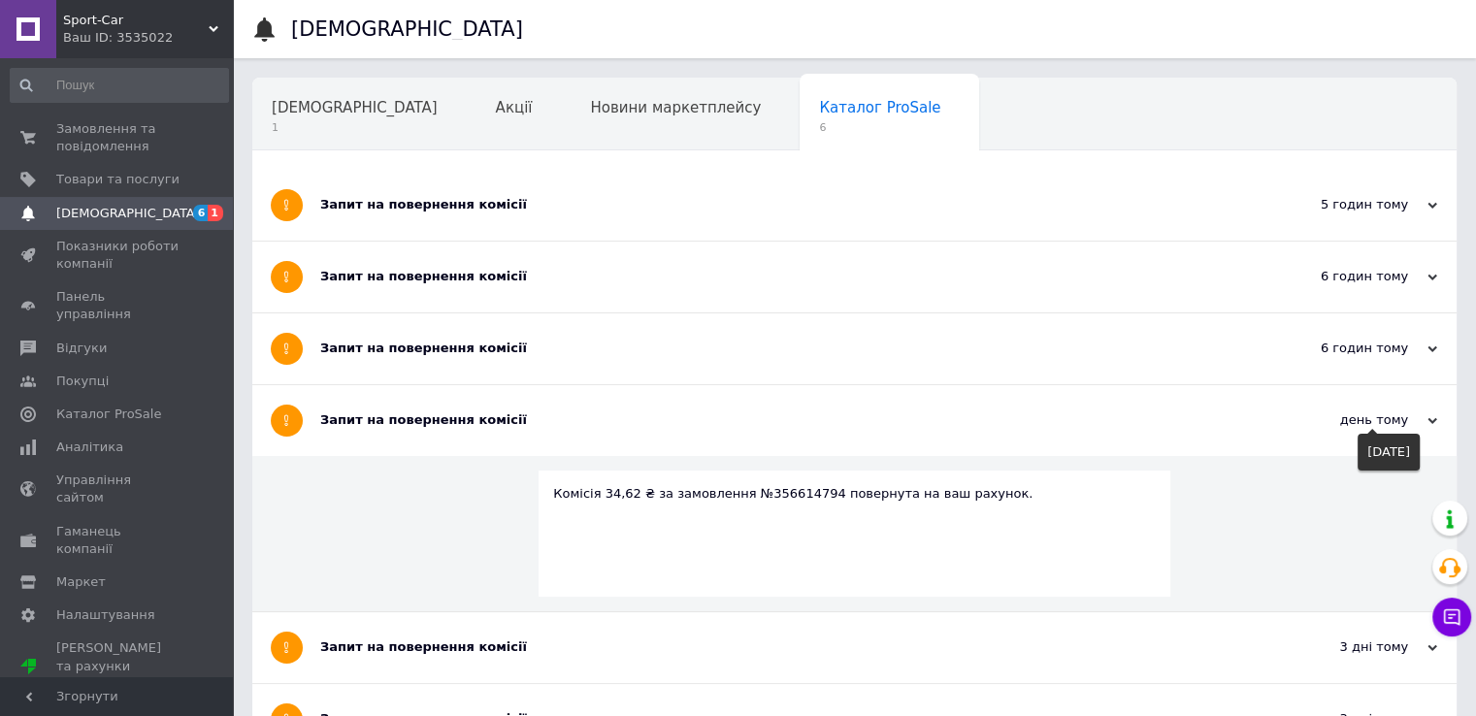
click at [1428, 422] on icon at bounding box center [1433, 421] width 10 height 10
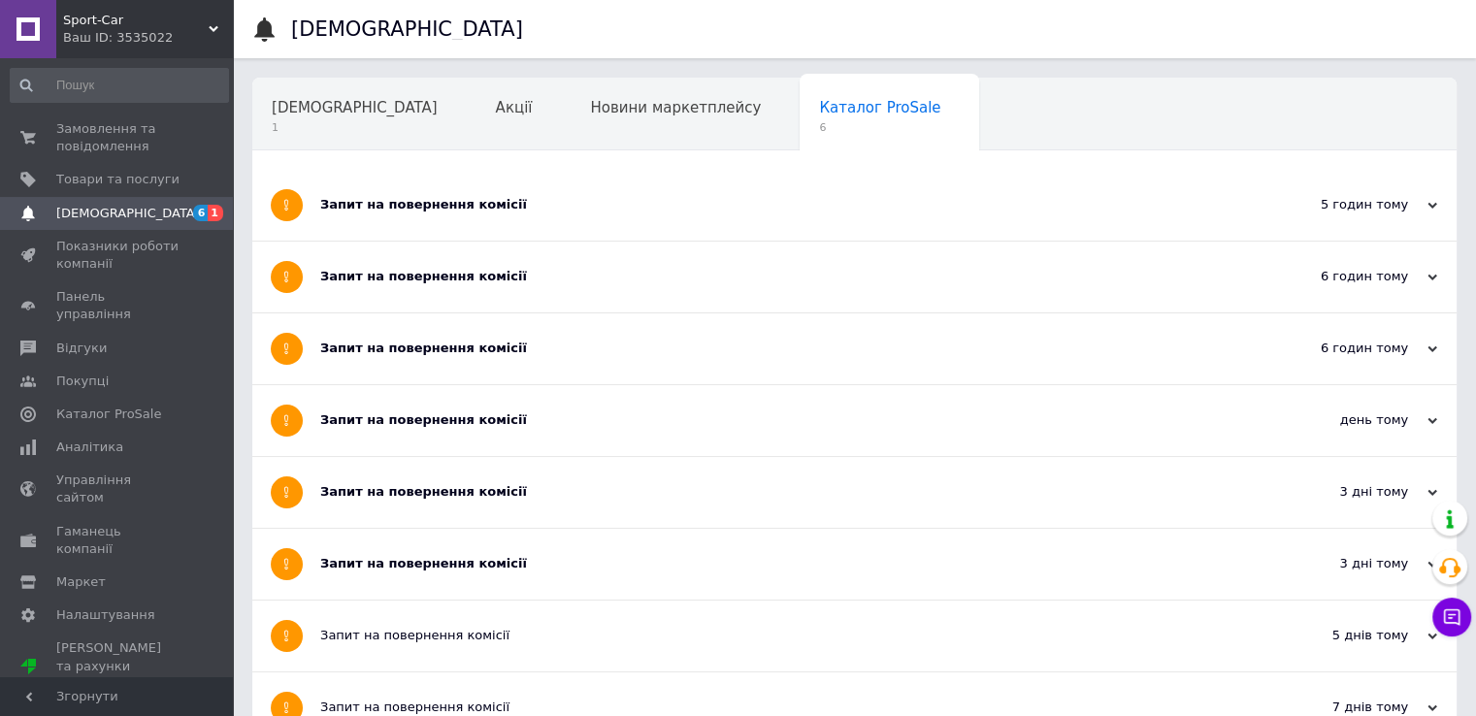
click at [1432, 491] on icon at bounding box center [1433, 493] width 10 height 10
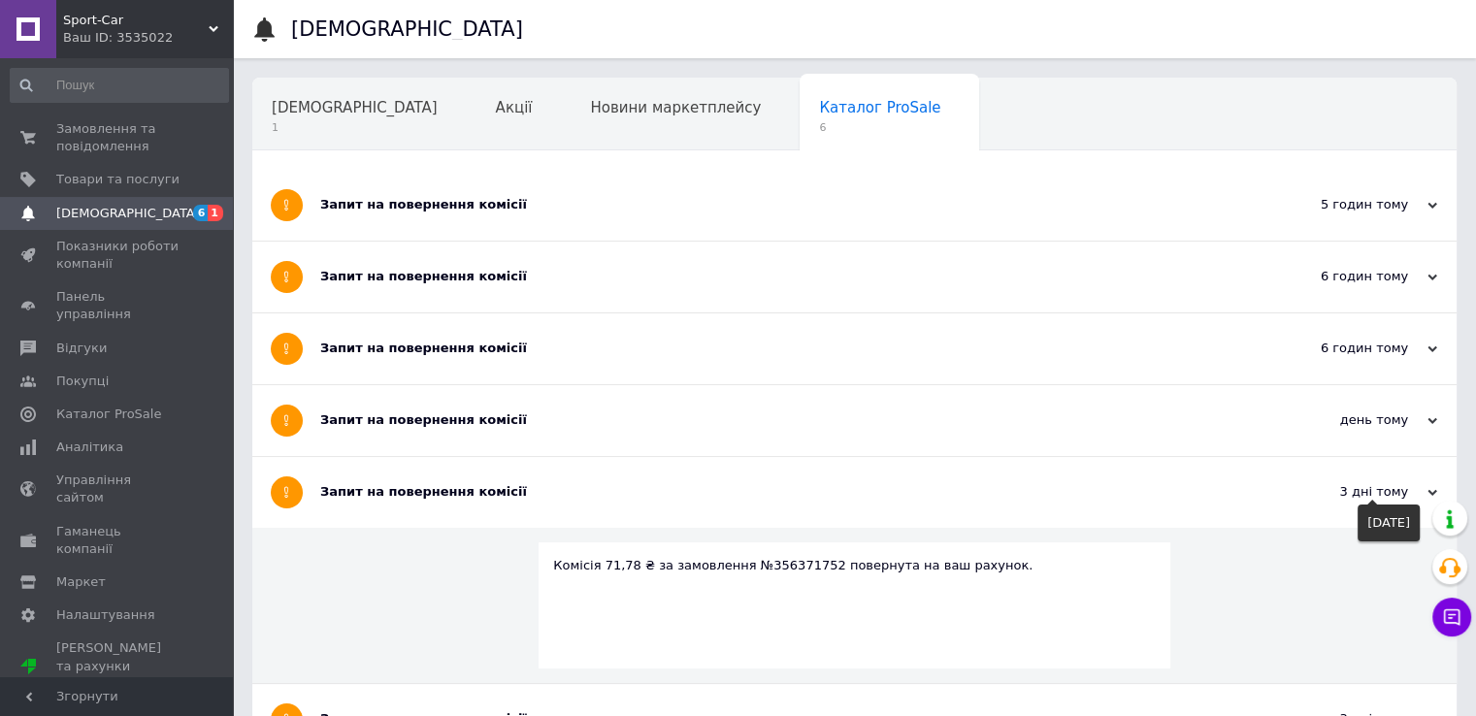
click at [1432, 491] on icon at bounding box center [1433, 493] width 10 height 10
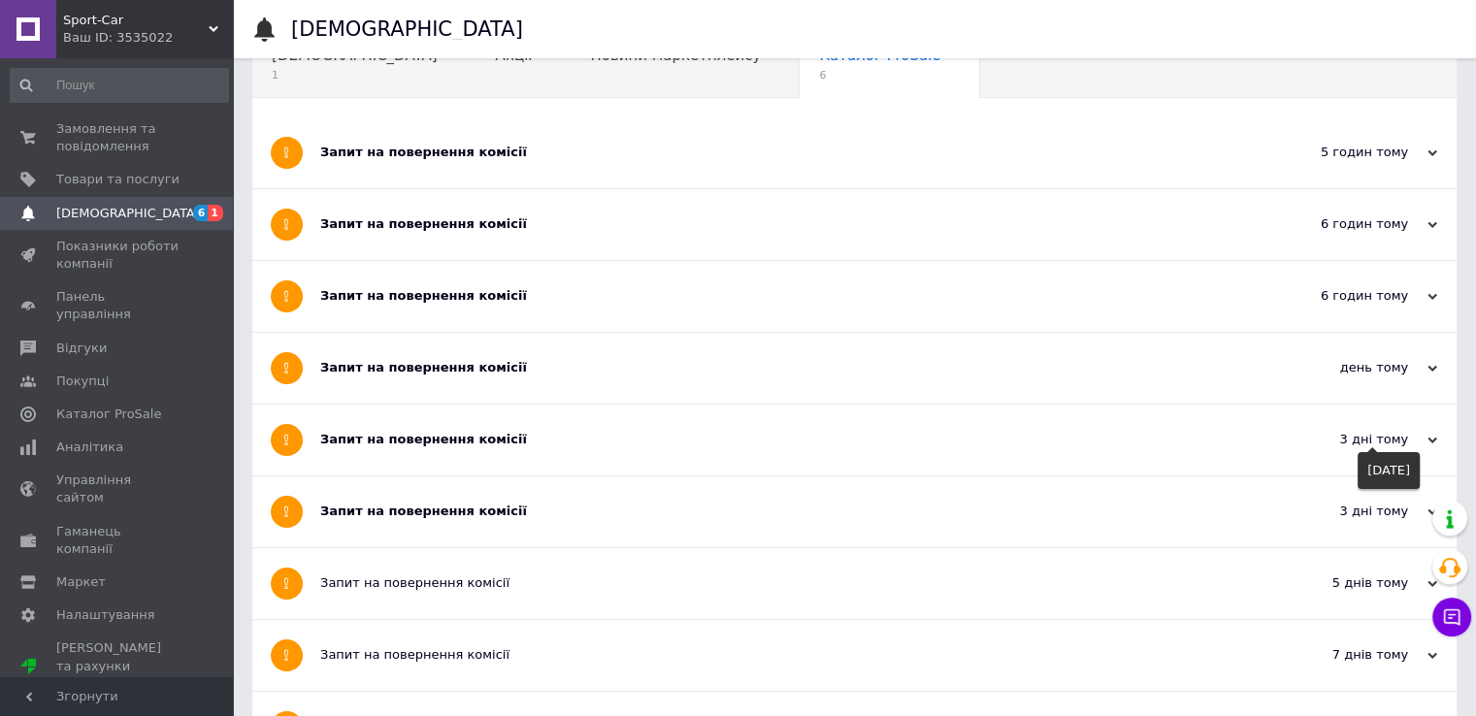
scroll to position [97, 0]
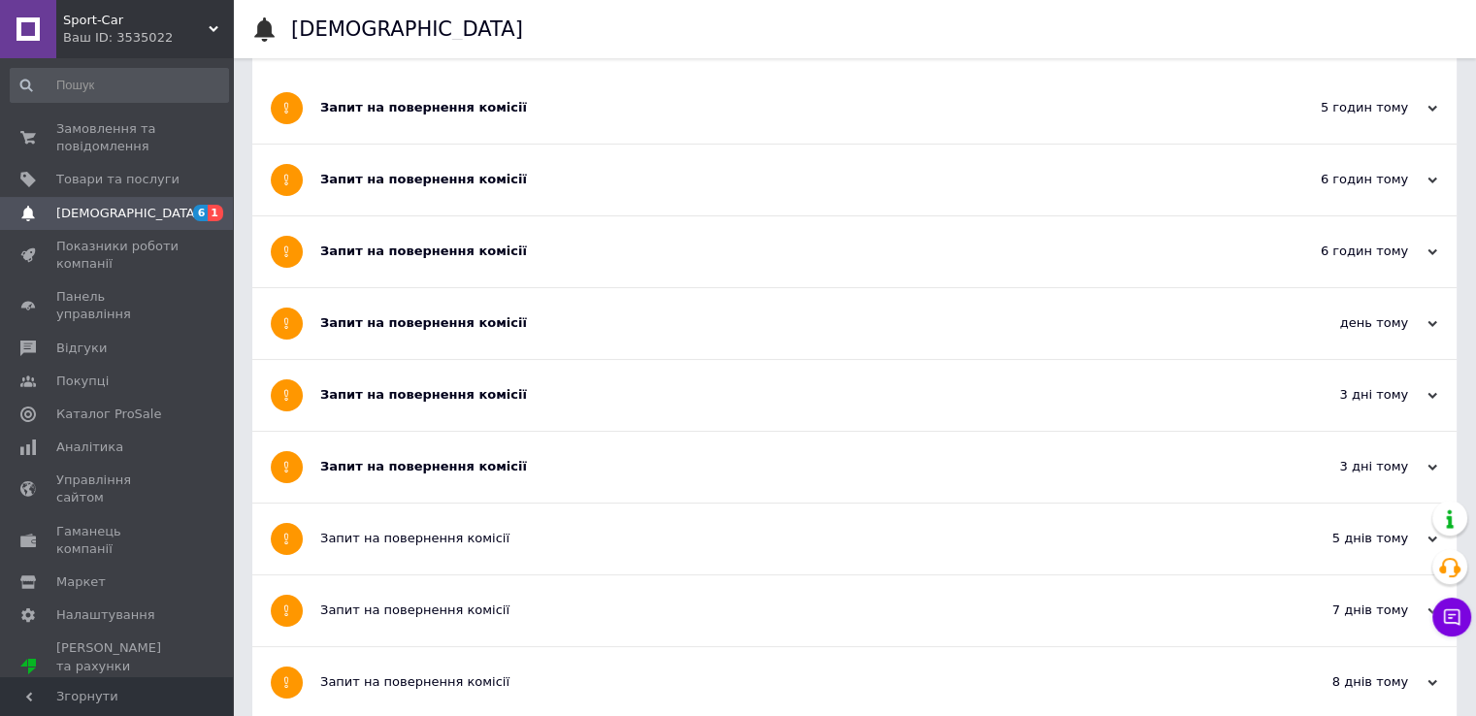
click at [1433, 462] on div "3 дні тому" at bounding box center [1340, 466] width 194 height 17
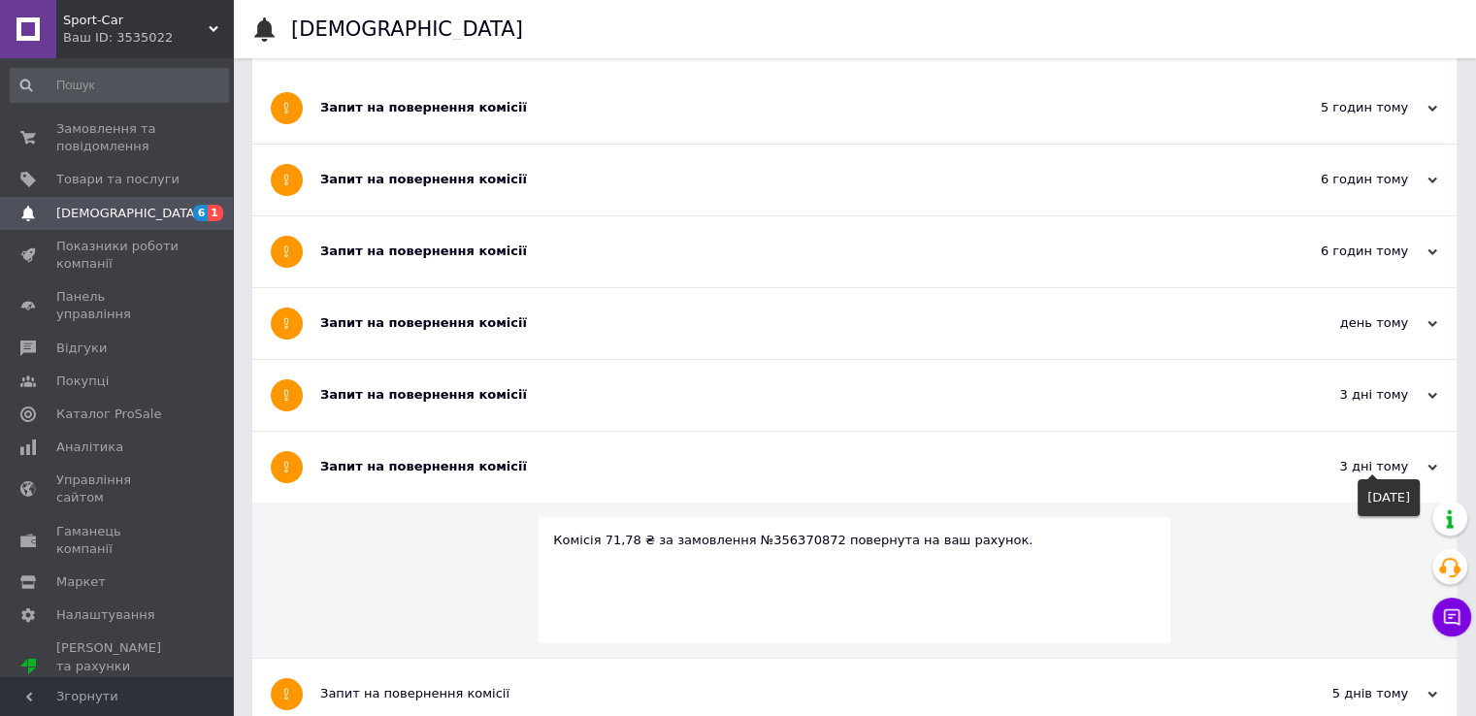
click at [1433, 462] on div "3 дні тому" at bounding box center [1340, 466] width 194 height 17
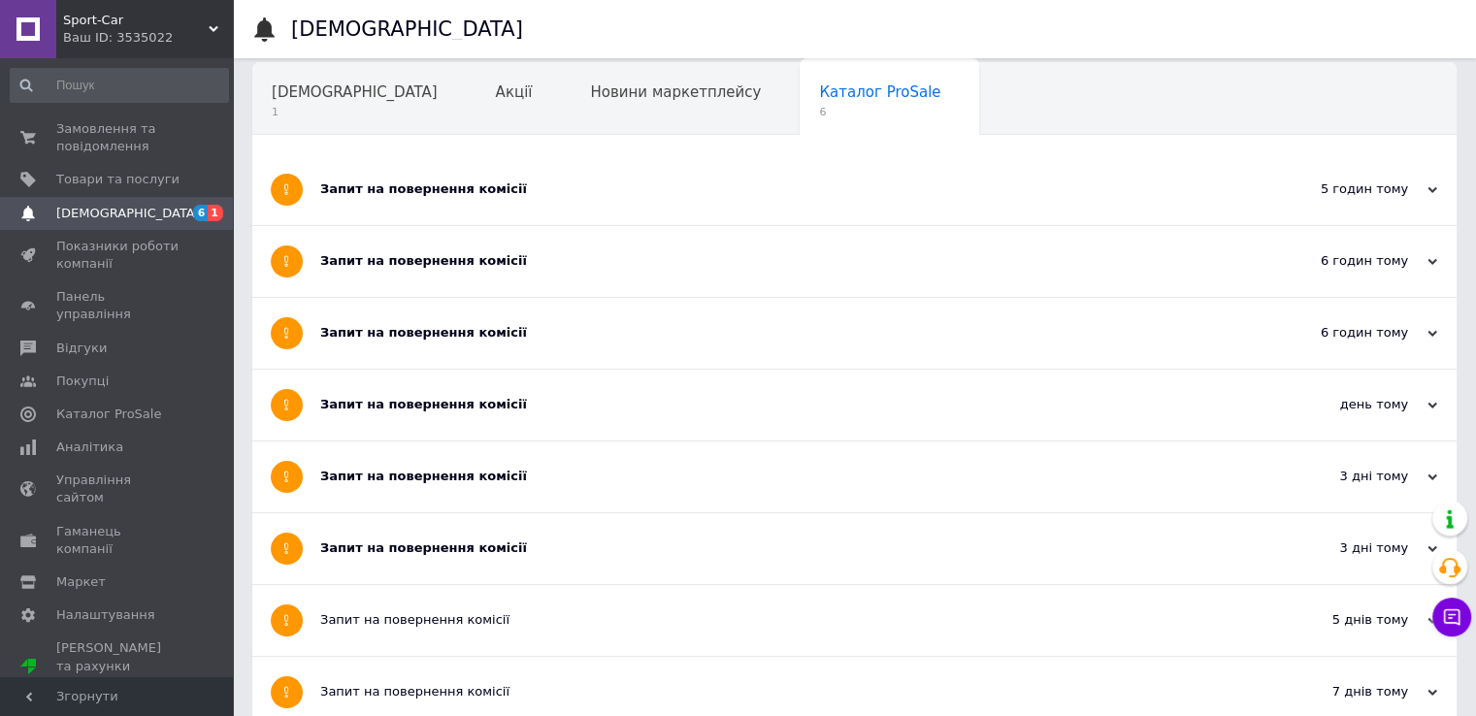
scroll to position [0, 0]
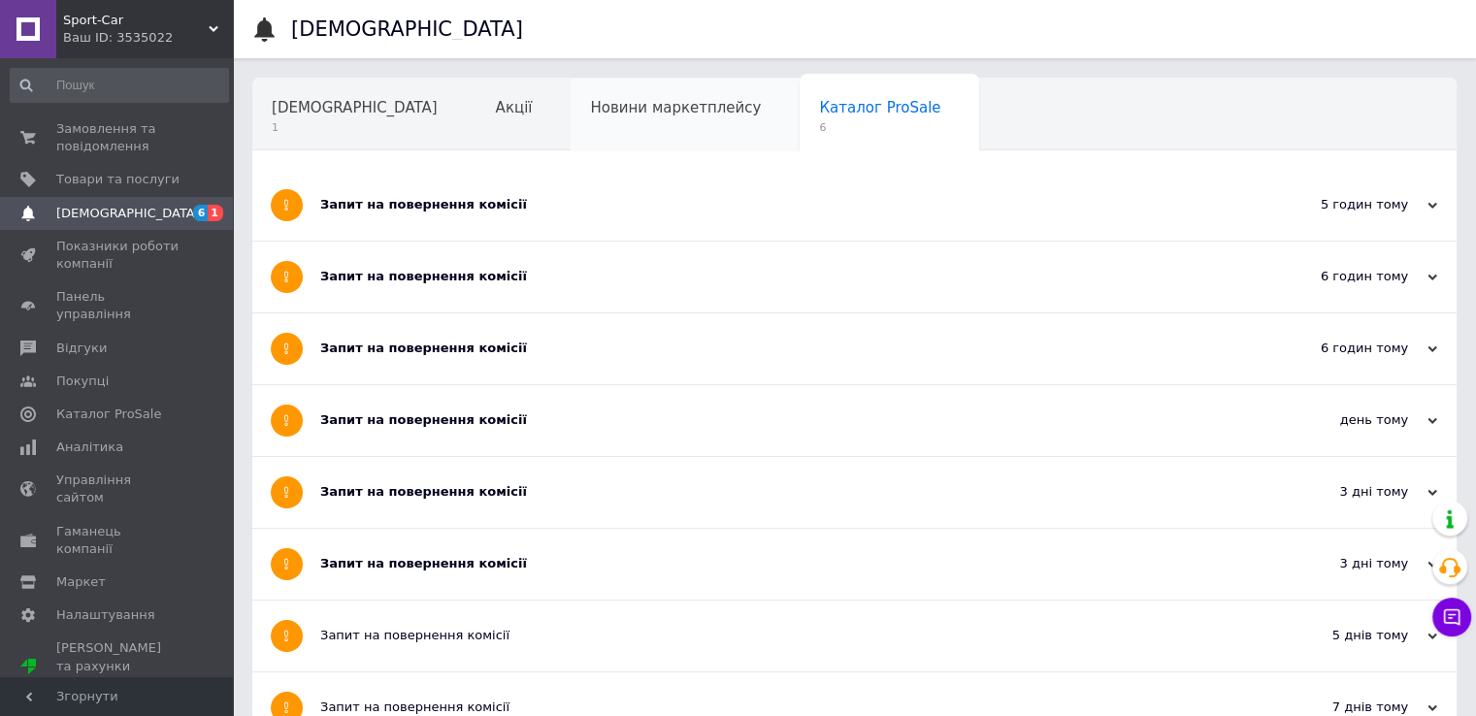
click at [590, 108] on span "Новини маркетплейсу" at bounding box center [675, 107] width 171 height 17
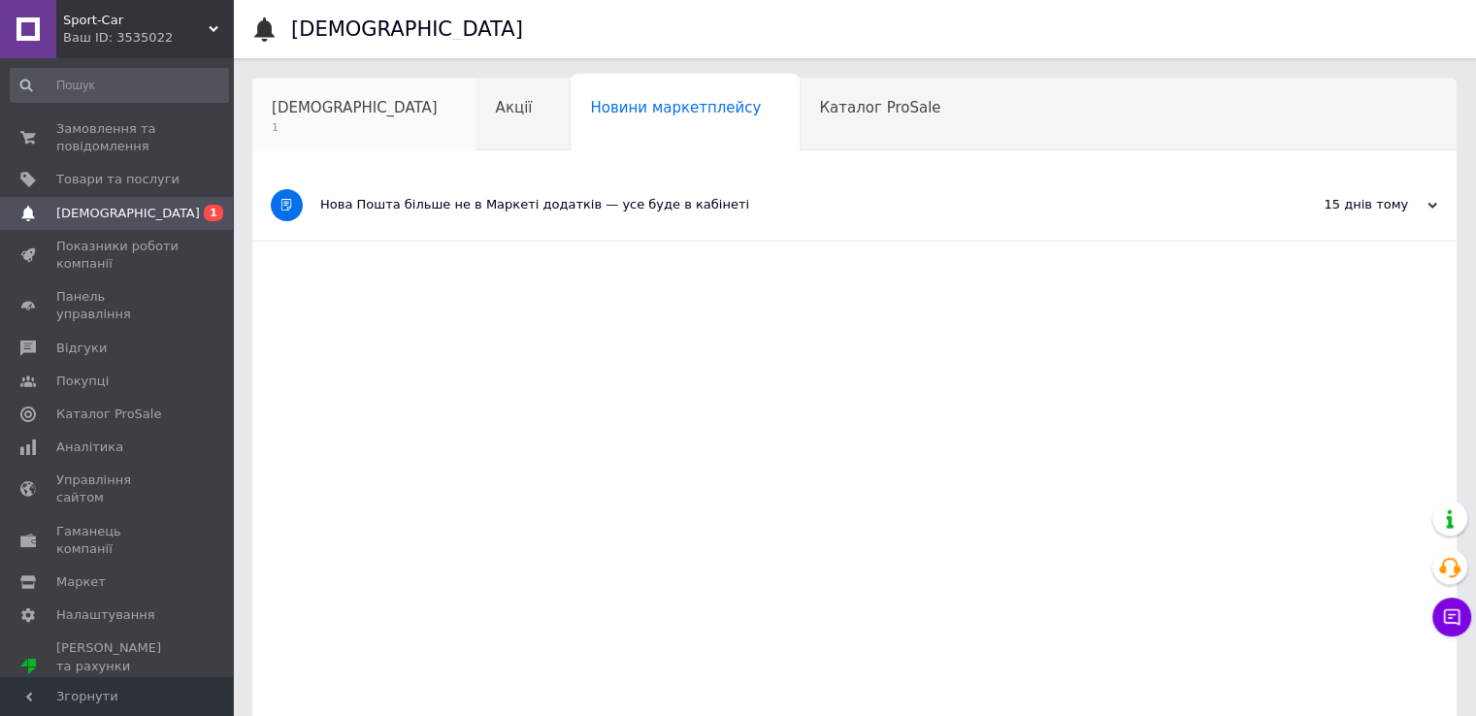
click at [308, 114] on span "[DEMOGRAPHIC_DATA]" at bounding box center [355, 107] width 166 height 17
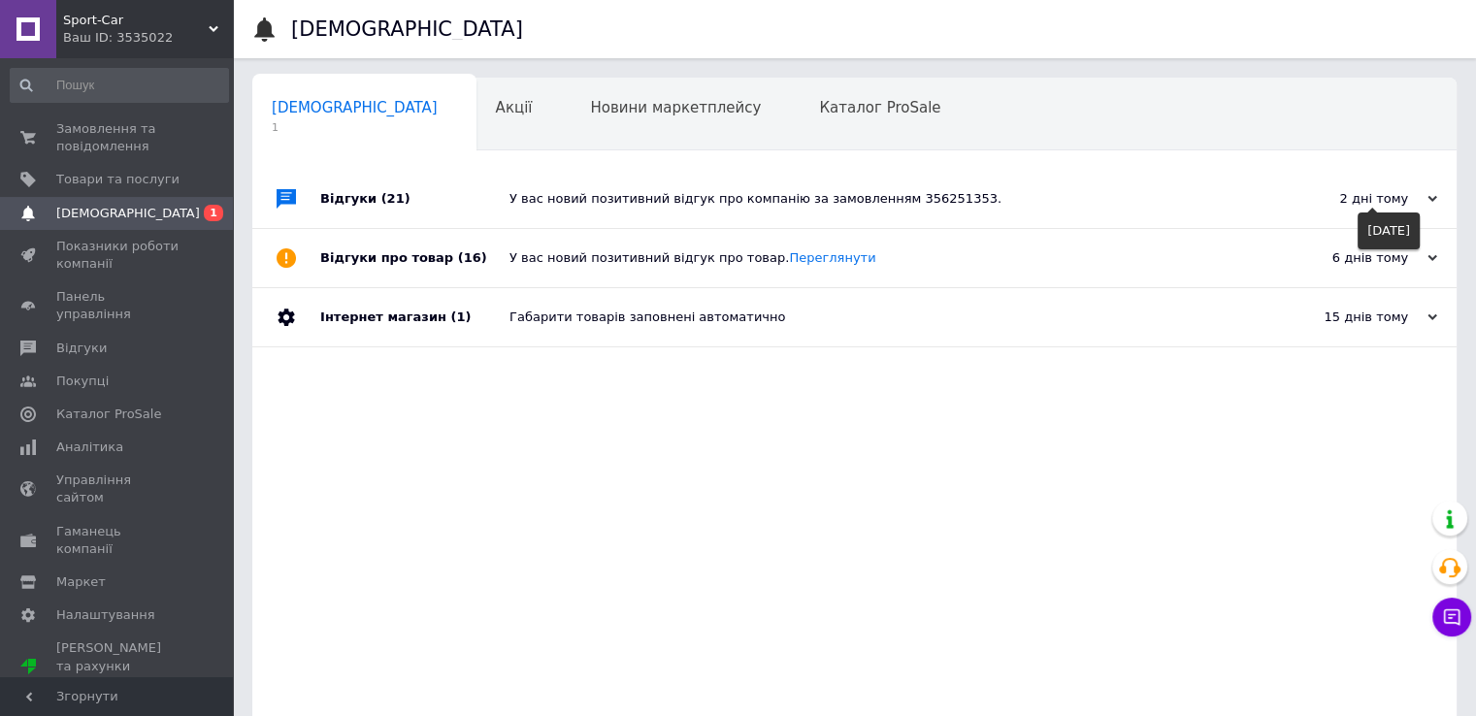
click at [1435, 193] on div "2 дні тому" at bounding box center [1340, 198] width 194 height 17
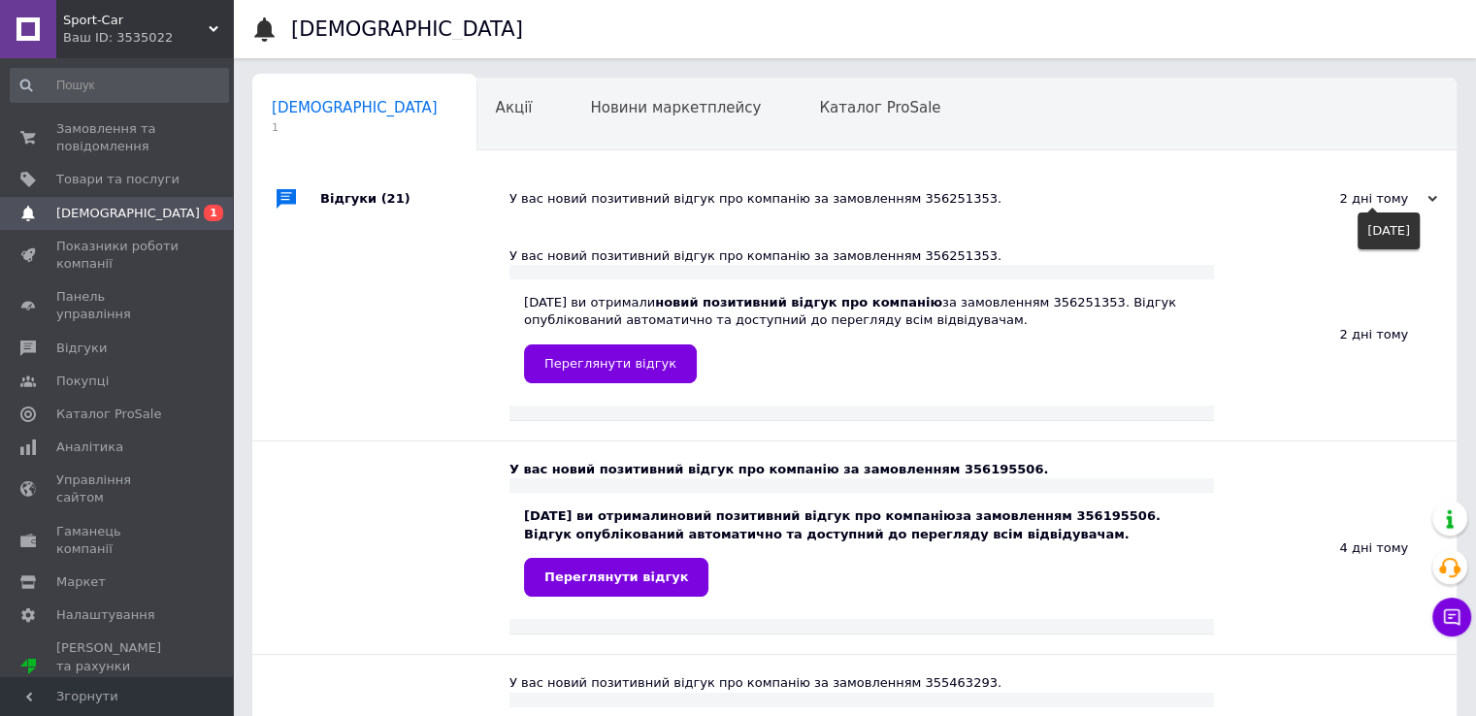
click at [1433, 201] on use at bounding box center [1433, 199] width 10 height 6
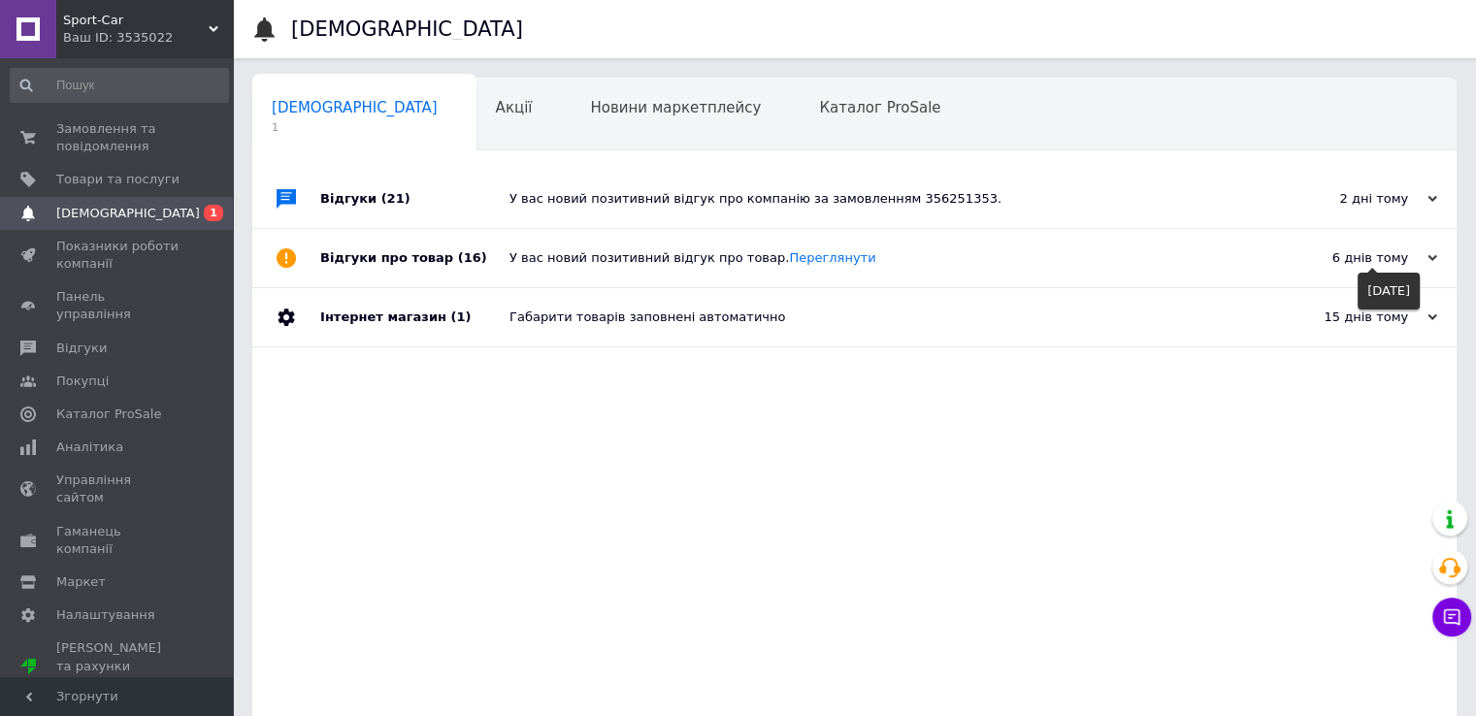
click at [1428, 262] on icon at bounding box center [1433, 258] width 10 height 10
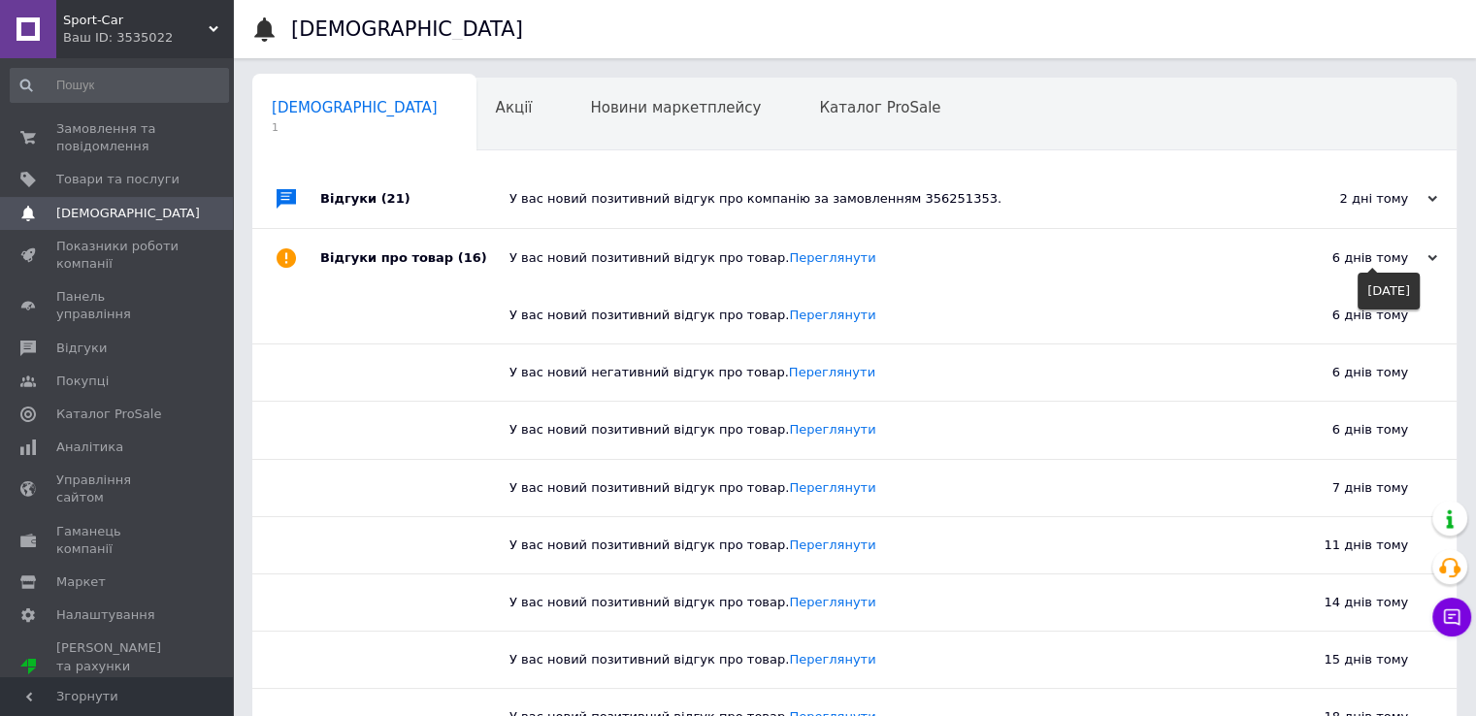
click at [1428, 262] on icon at bounding box center [1433, 258] width 10 height 10
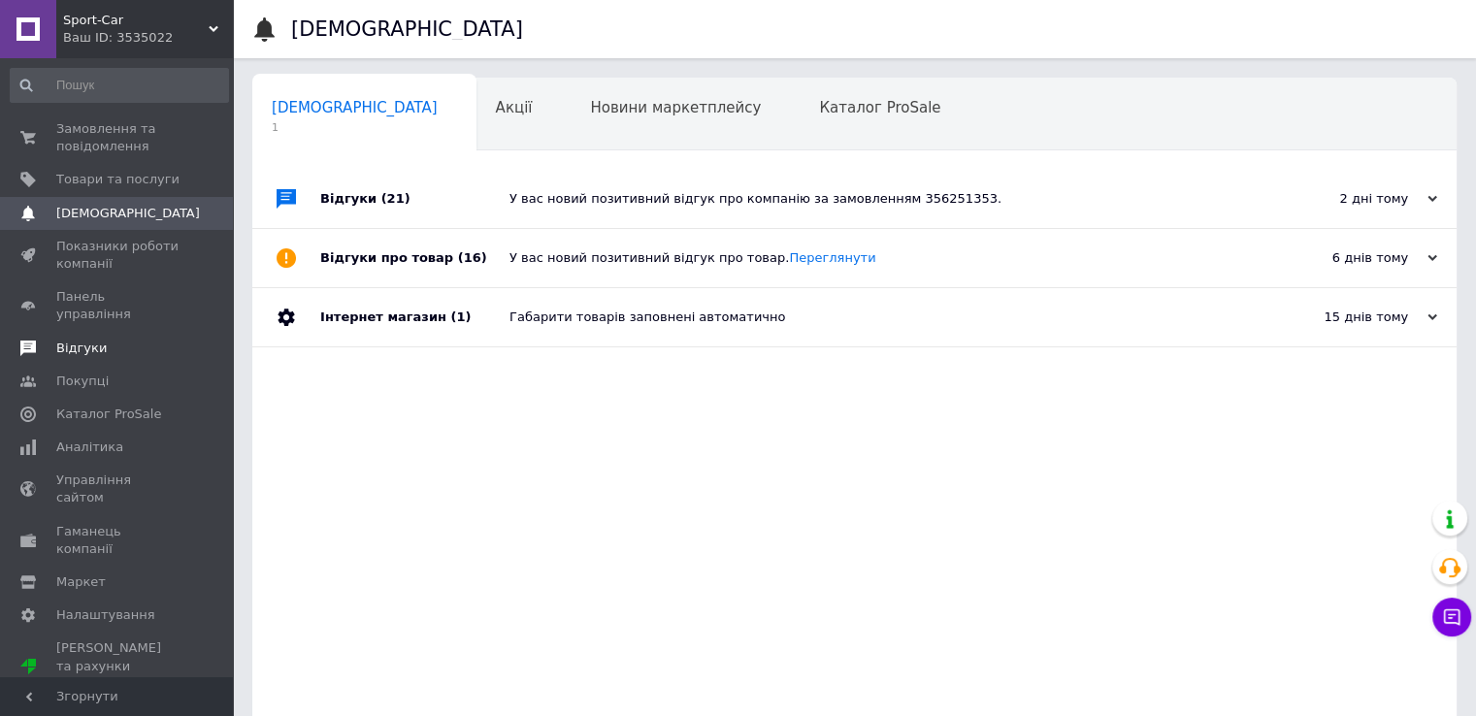
click at [111, 340] on span "Відгуки" at bounding box center [117, 348] width 123 height 17
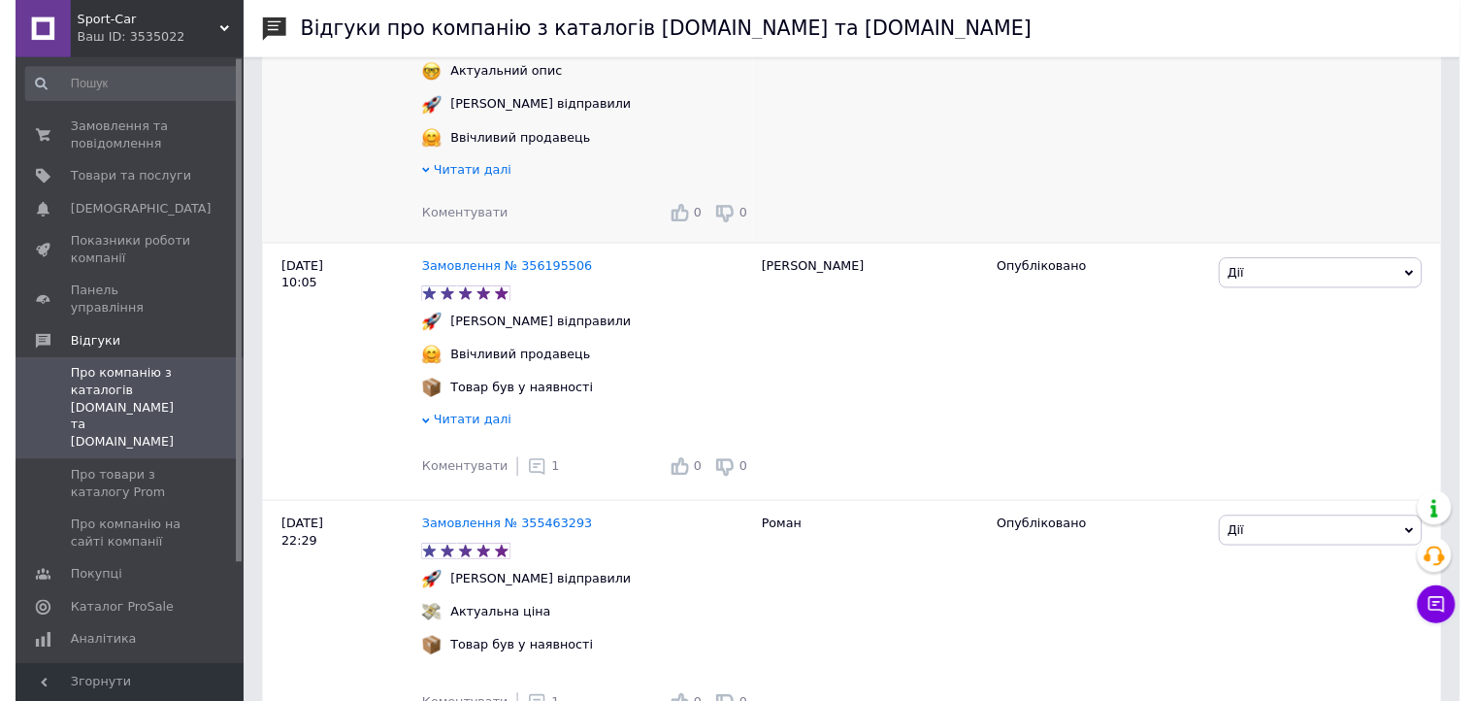
scroll to position [485, 0]
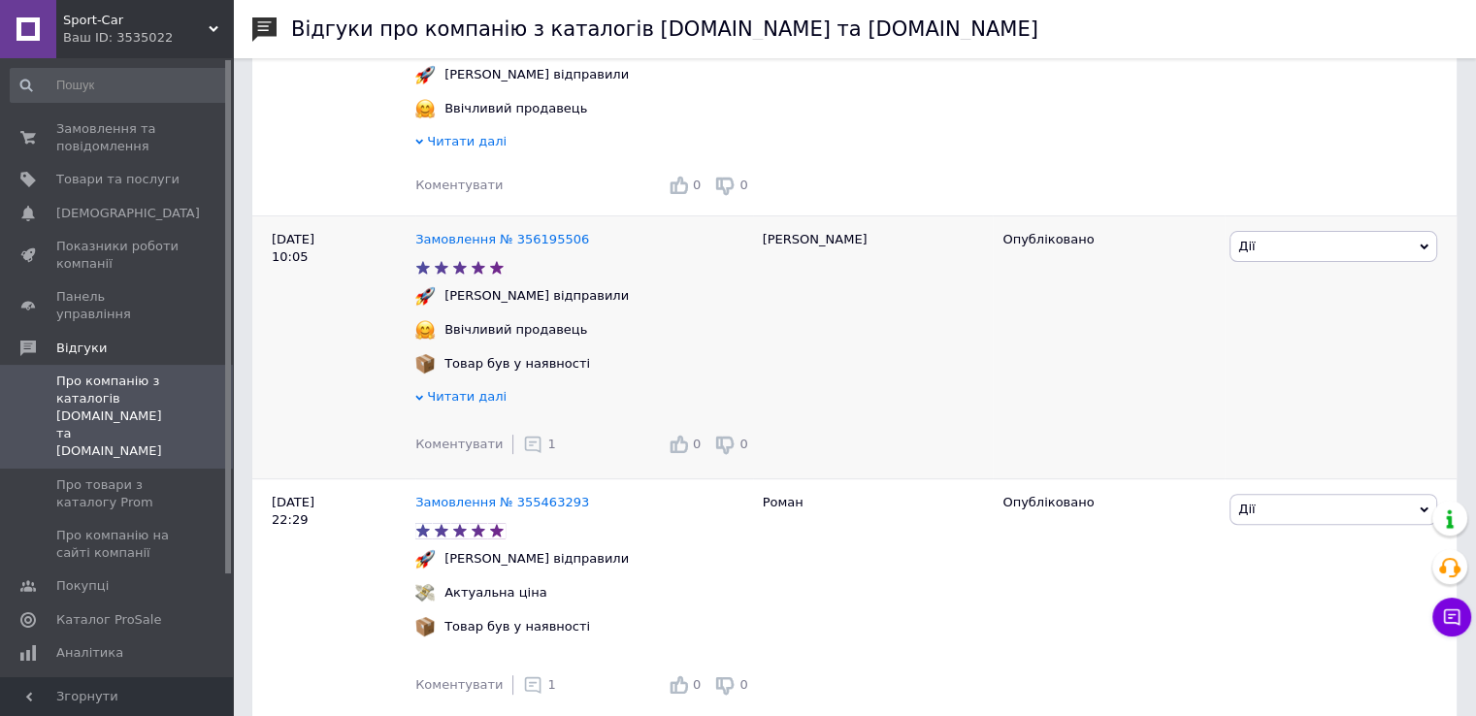
click at [523, 450] on icon at bounding box center [532, 444] width 19 height 19
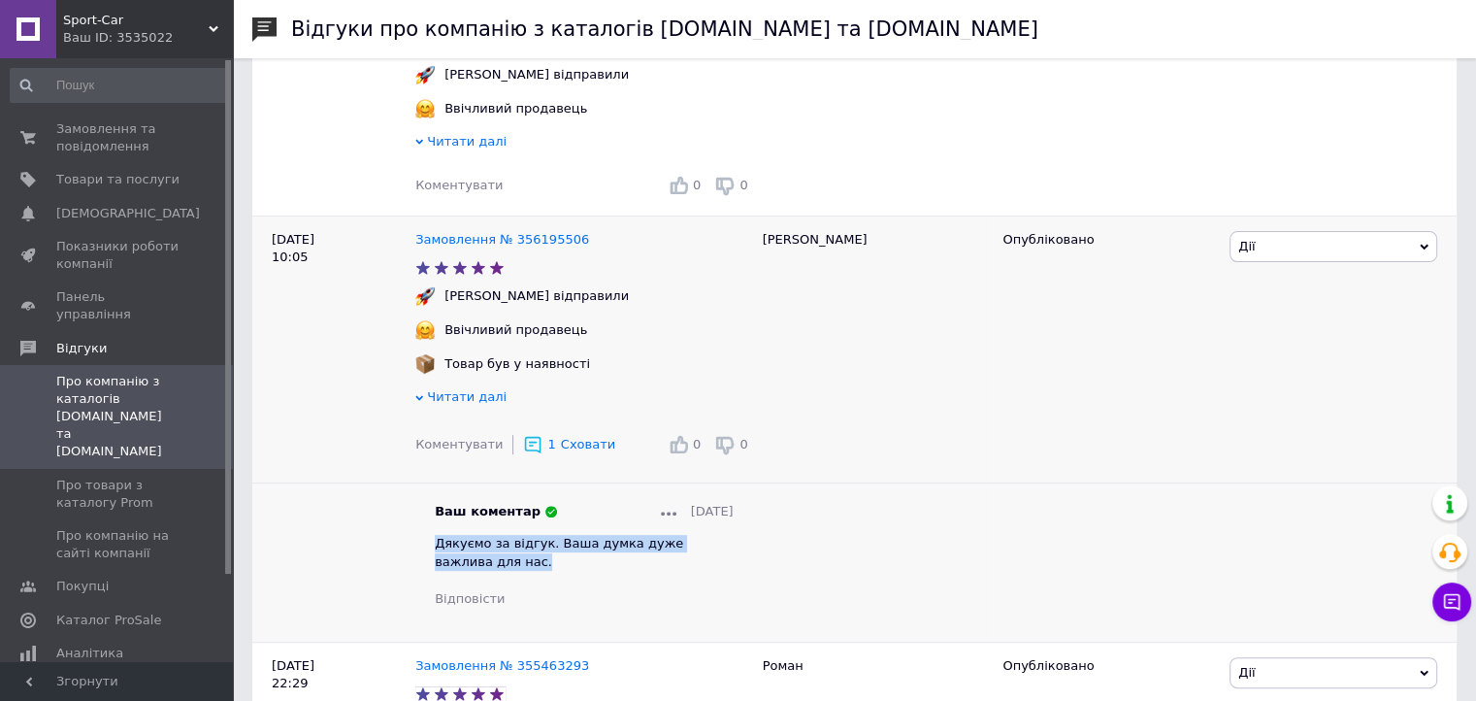
drag, startPoint x: 435, startPoint y: 551, endPoint x: 476, endPoint y: 573, distance: 46.0
click at [476, 570] on div "Дякуємо за відгук. Ваша думка дуже важлива для нас." at bounding box center [584, 552] width 299 height 35
copy span "Дякуємо за відгук. Ваша думка дуже важлива для нас."
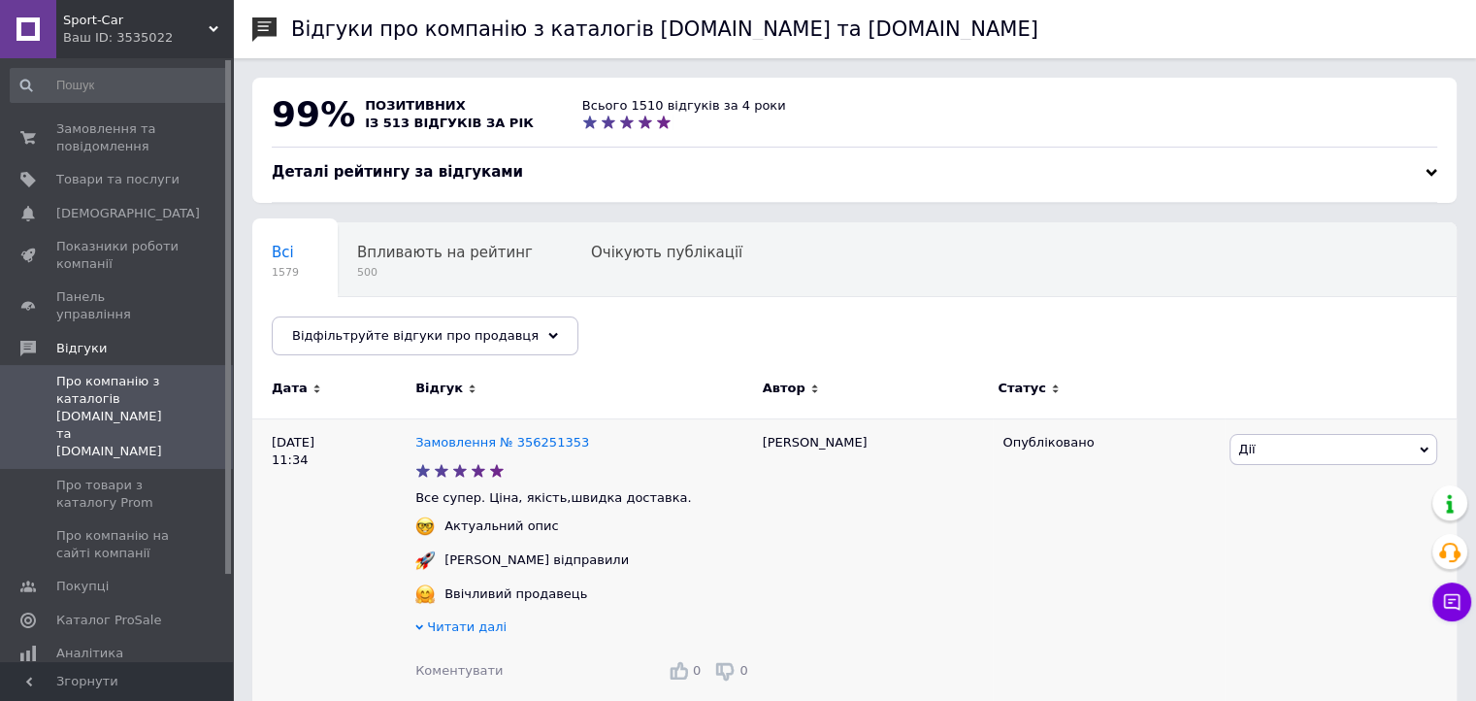
click at [463, 675] on span "Коментувати" at bounding box center [458, 670] width 87 height 15
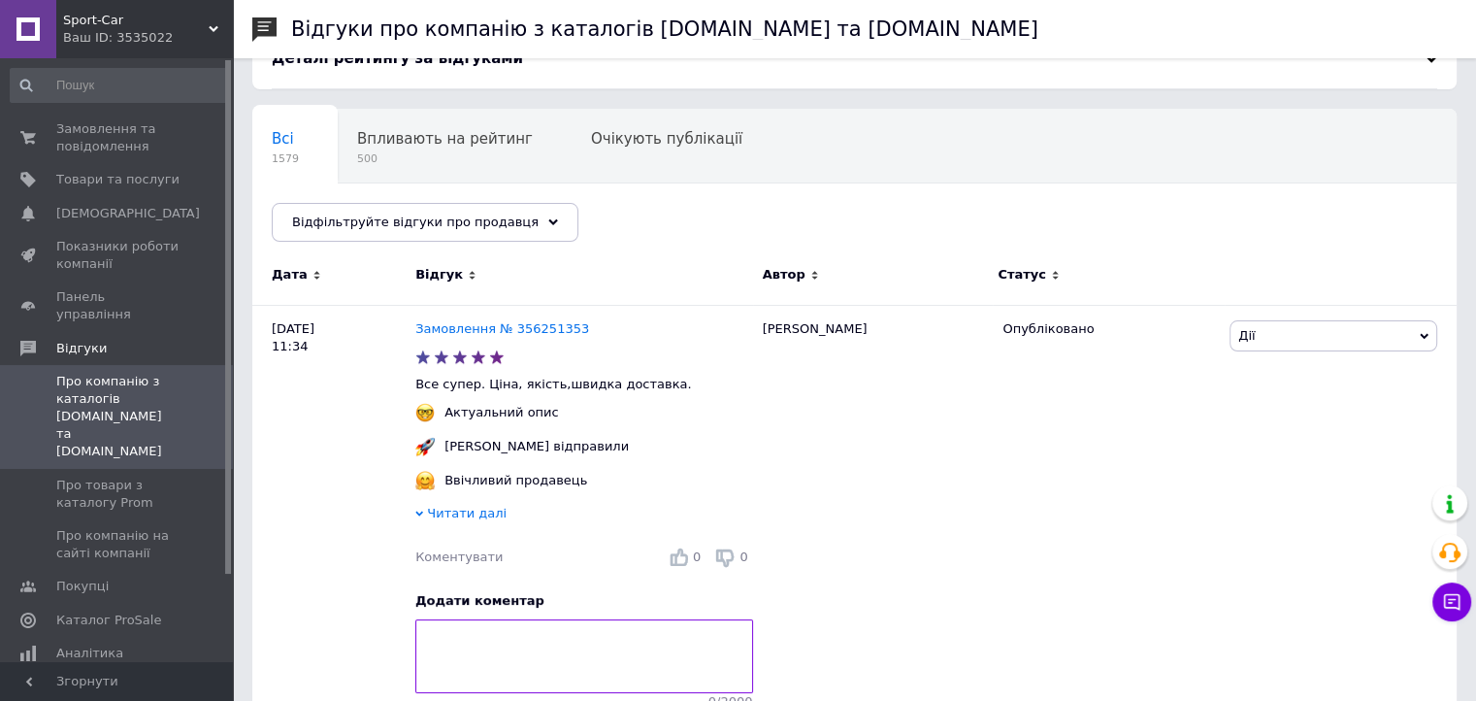
scroll to position [405, 0]
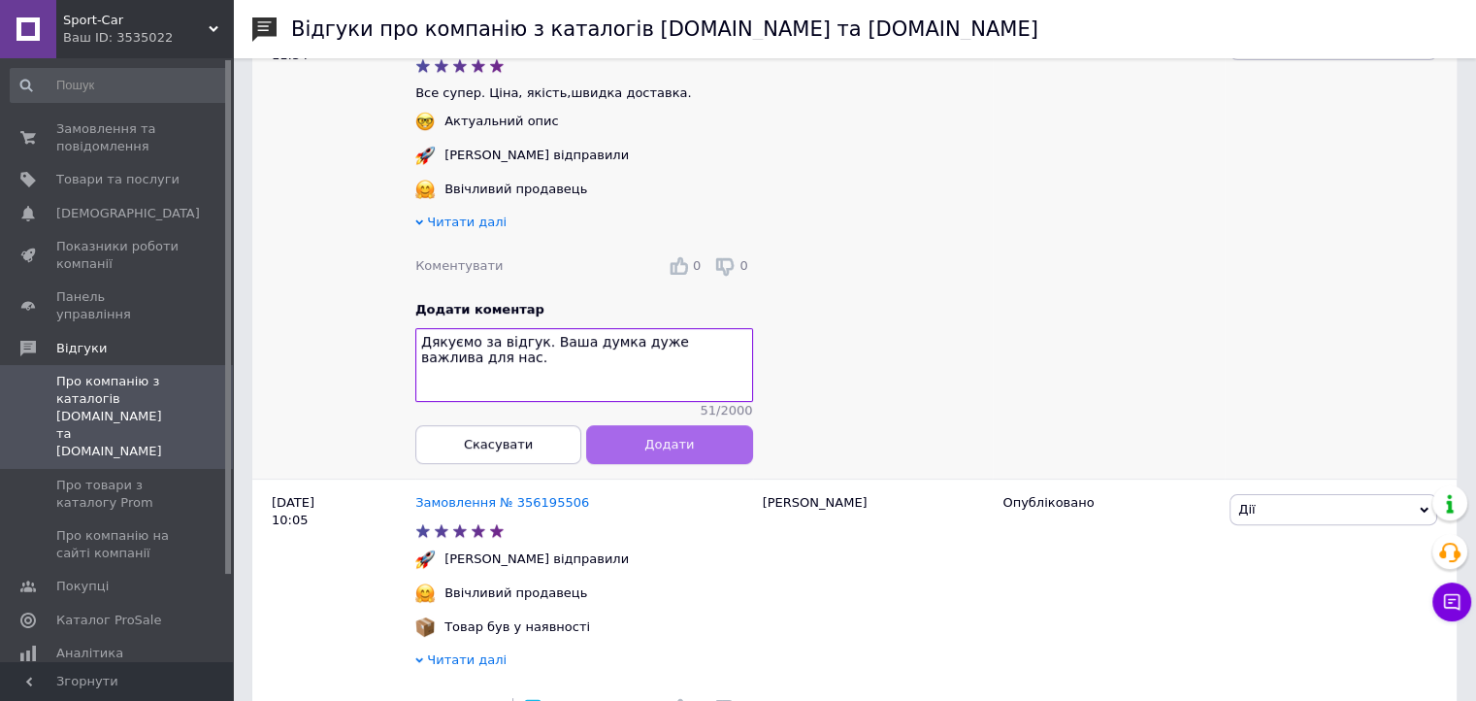
type textarea "Дякуємо за відгук. Ваша думка дуже важлива для нас."
click at [654, 451] on span "Додати" at bounding box center [668, 444] width 49 height 15
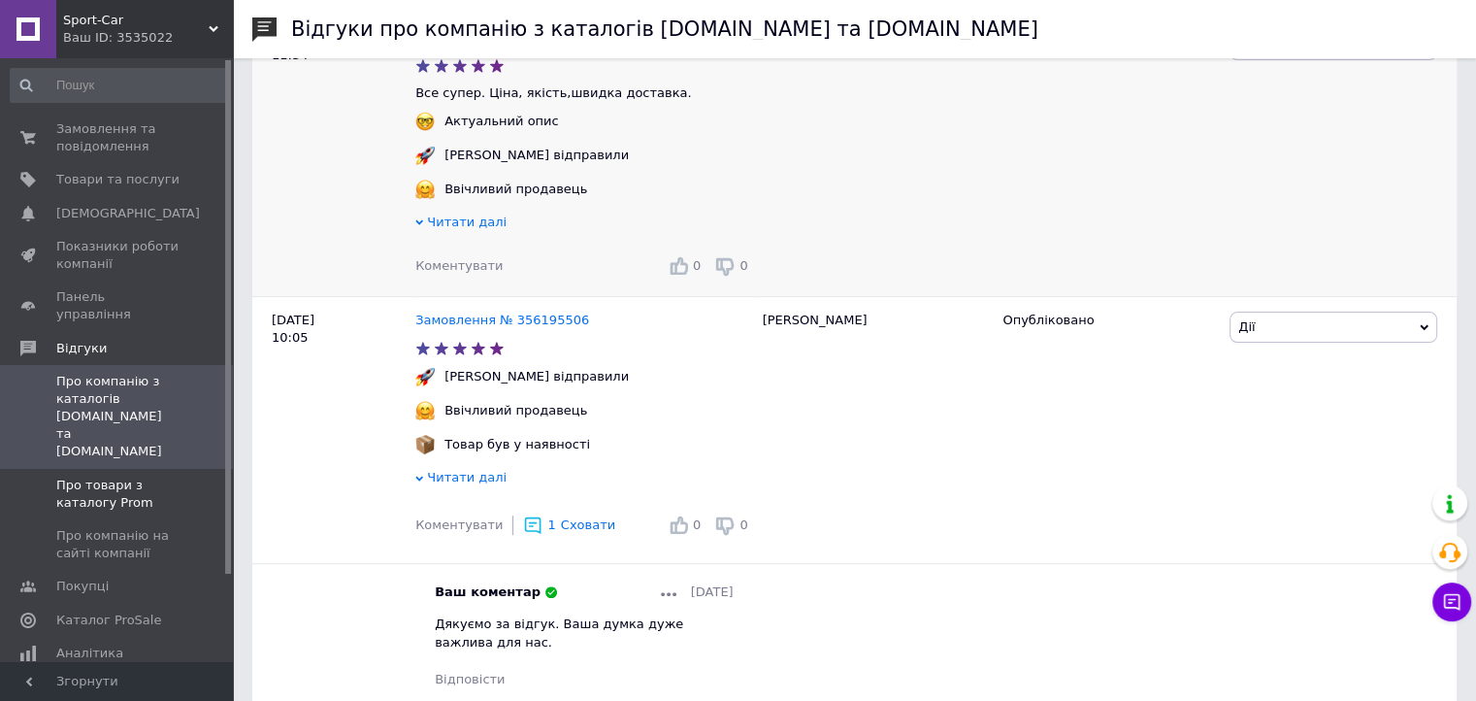
click at [113, 476] on span "Про товари з каталогу Prom" at bounding box center [117, 493] width 123 height 35
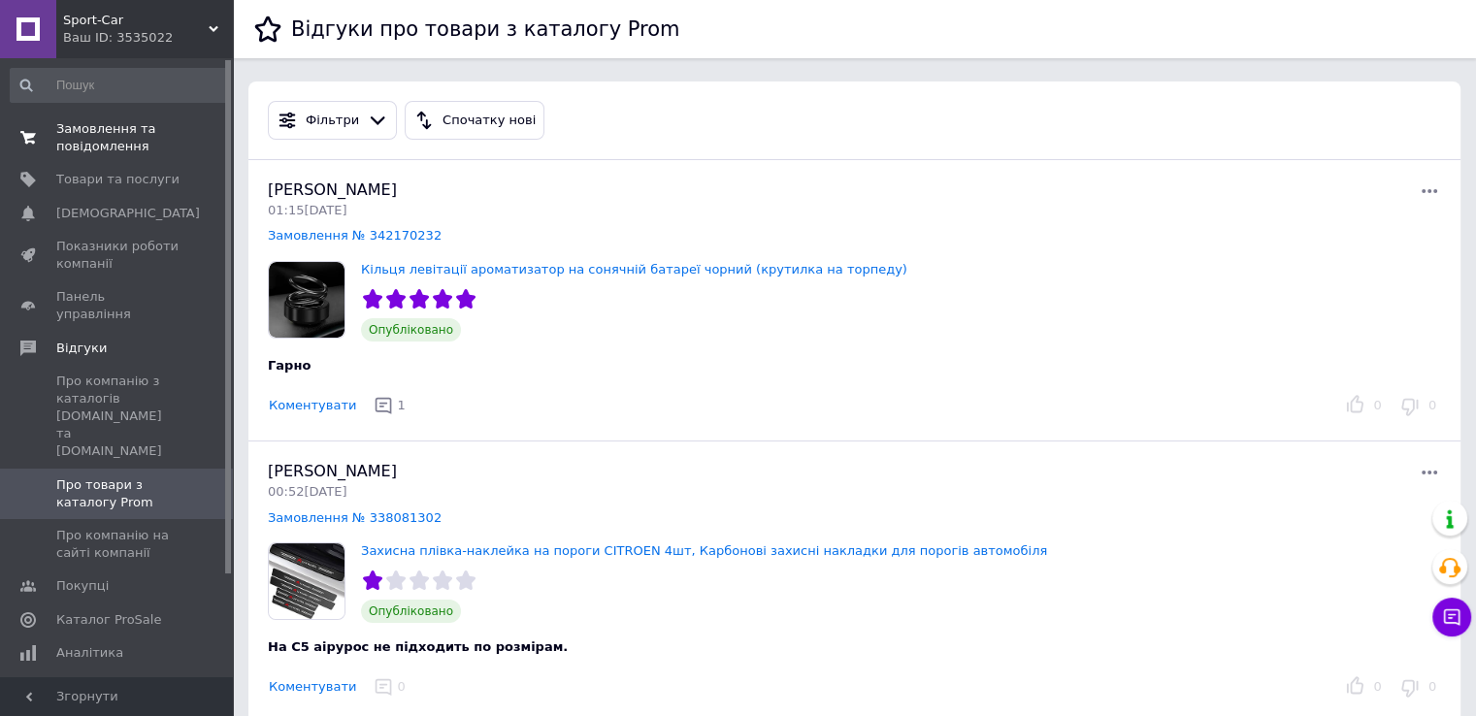
click at [134, 133] on span "Замовлення та повідомлення" at bounding box center [117, 137] width 123 height 35
